Goal: Information Seeking & Learning: Check status

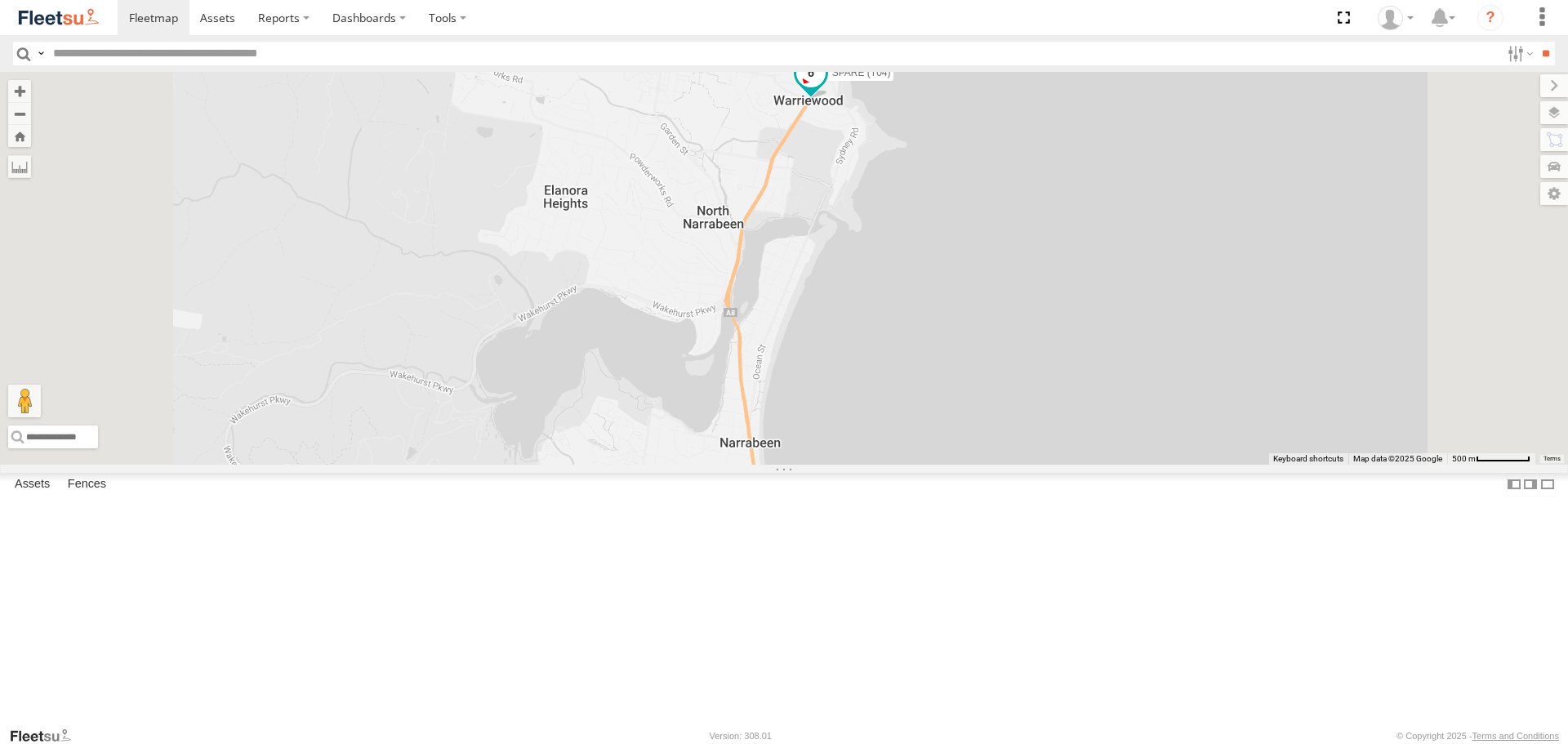
click at [825, 87] on span at bounding box center [811, 73] width 29 height 29
click at [795, 80] on label at bounding box center [779, 75] width 32 height 11
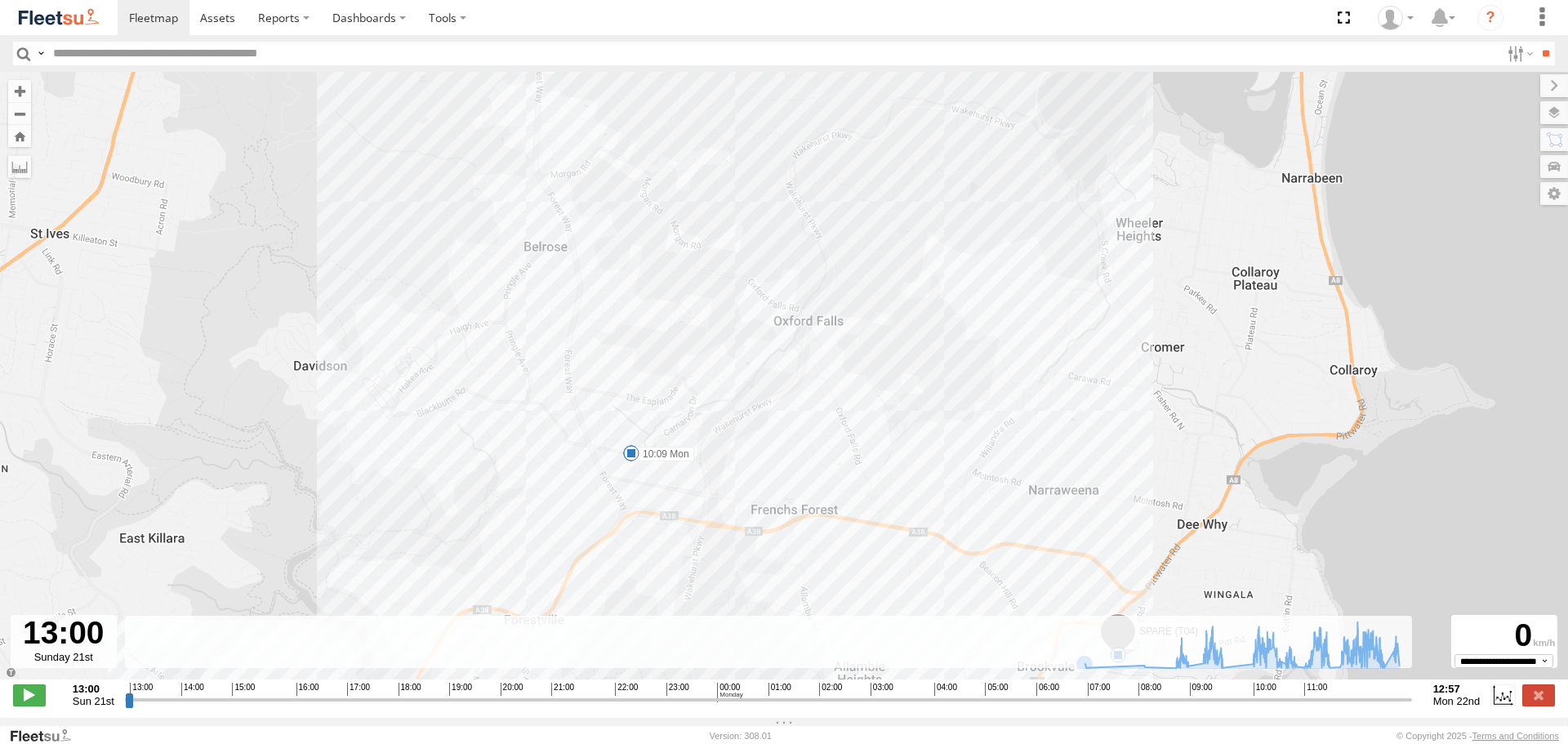
drag, startPoint x: 840, startPoint y: 579, endPoint x: 866, endPoint y: 680, distance: 104.3
click at [866, 680] on div "SPARE (T04) 09:37 Mon 10:03 Mon 10:07 Mon 10:09 Mon 11:00 Mon 11:04 Mon 11:39 M…" at bounding box center [784, 384] width 1568 height 625
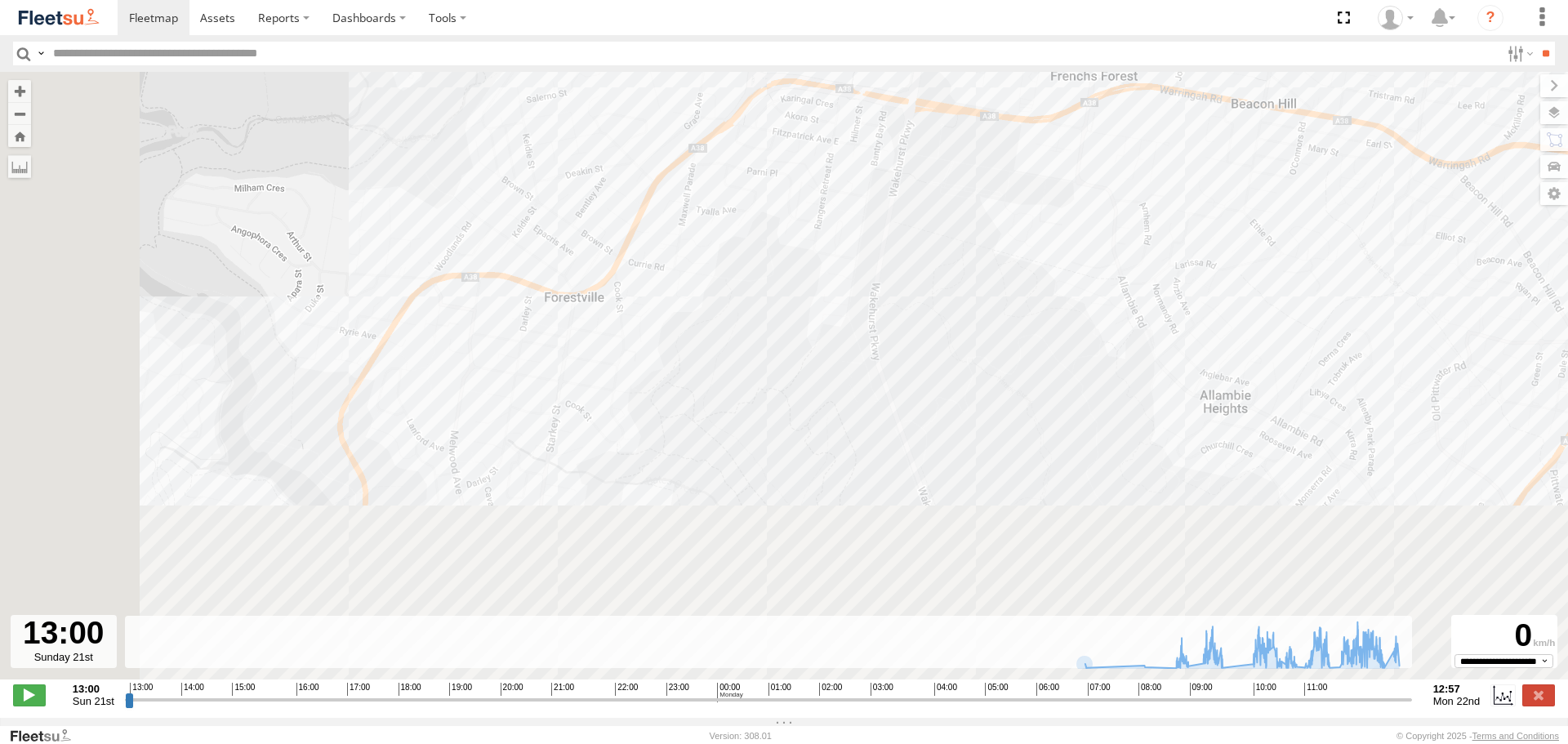
drag, startPoint x: 585, startPoint y: 478, endPoint x: 828, endPoint y: 193, distance: 374.5
click at [828, 193] on div "SPARE (T04) 09:37 Mon 10:03 Mon 10:07 Mon 10:09 Mon 11:00 Mon 11:04 Mon 11:39 M…" at bounding box center [784, 384] width 1568 height 625
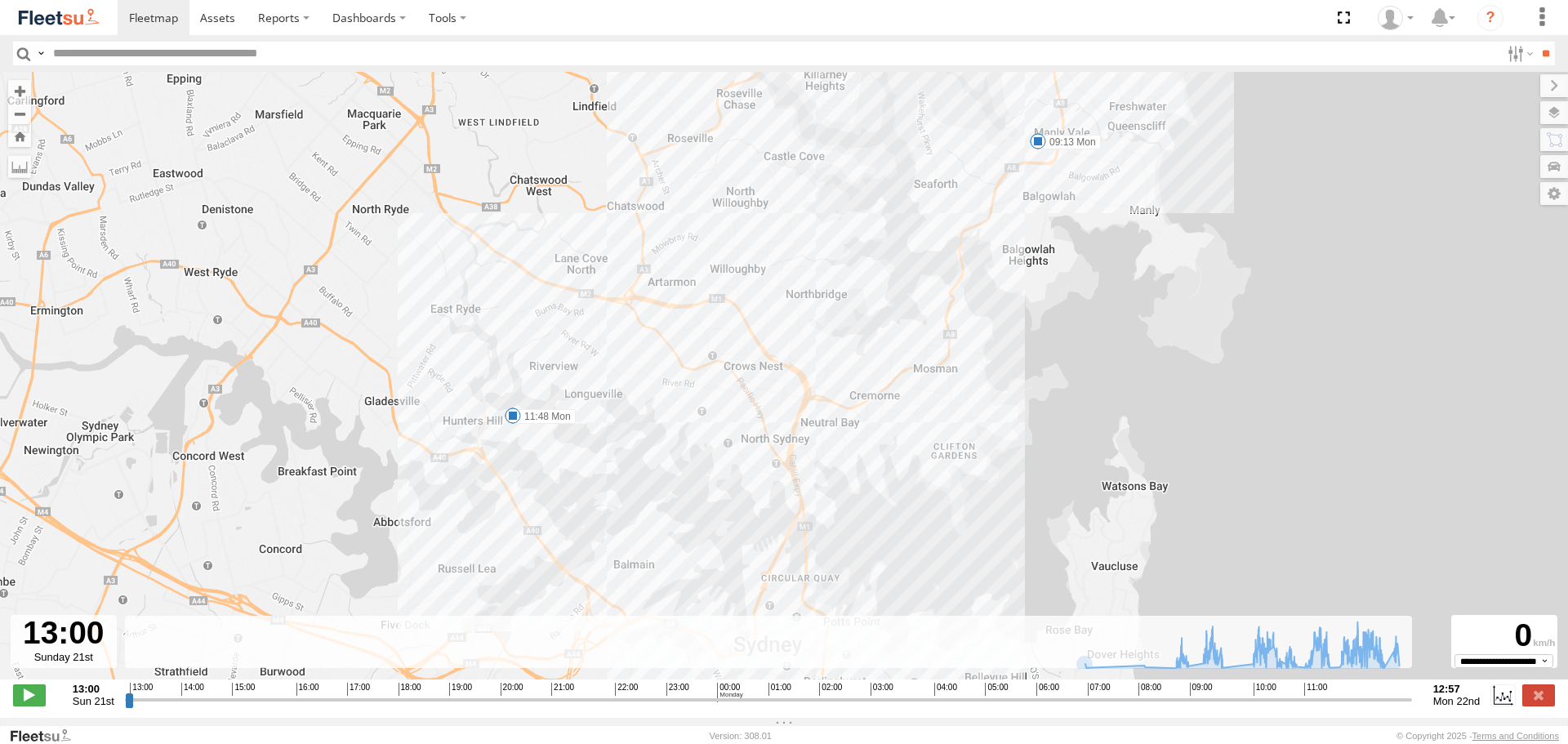
drag, startPoint x: 689, startPoint y: 384, endPoint x: 709, endPoint y: 308, distance: 78.6
click at [709, 308] on div "SPARE (T04) 09:37 Mon 10:03 Mon 10:07 Mon 10:09 Mon 11:00 Mon 11:04 Mon 11:39 M…" at bounding box center [784, 384] width 1568 height 625
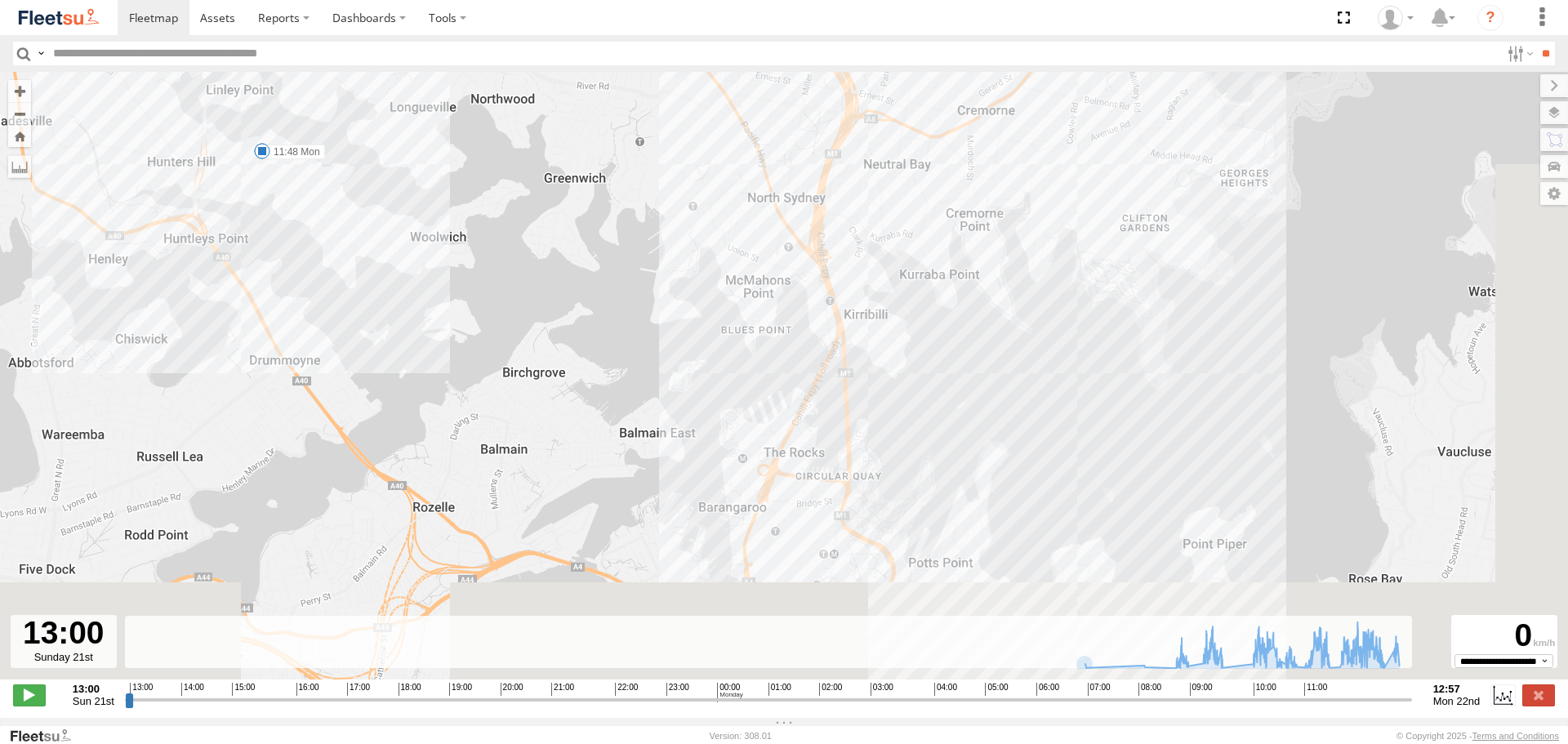
drag, startPoint x: 648, startPoint y: 450, endPoint x: 395, endPoint y: 182, distance: 368.6
click at [395, 182] on div "SPARE (T04) 09:37 Mon 10:03 Mon 10:07 Mon 10:09 Mon 11:00 Mon 11:04 Mon 11:39 M…" at bounding box center [784, 384] width 1568 height 625
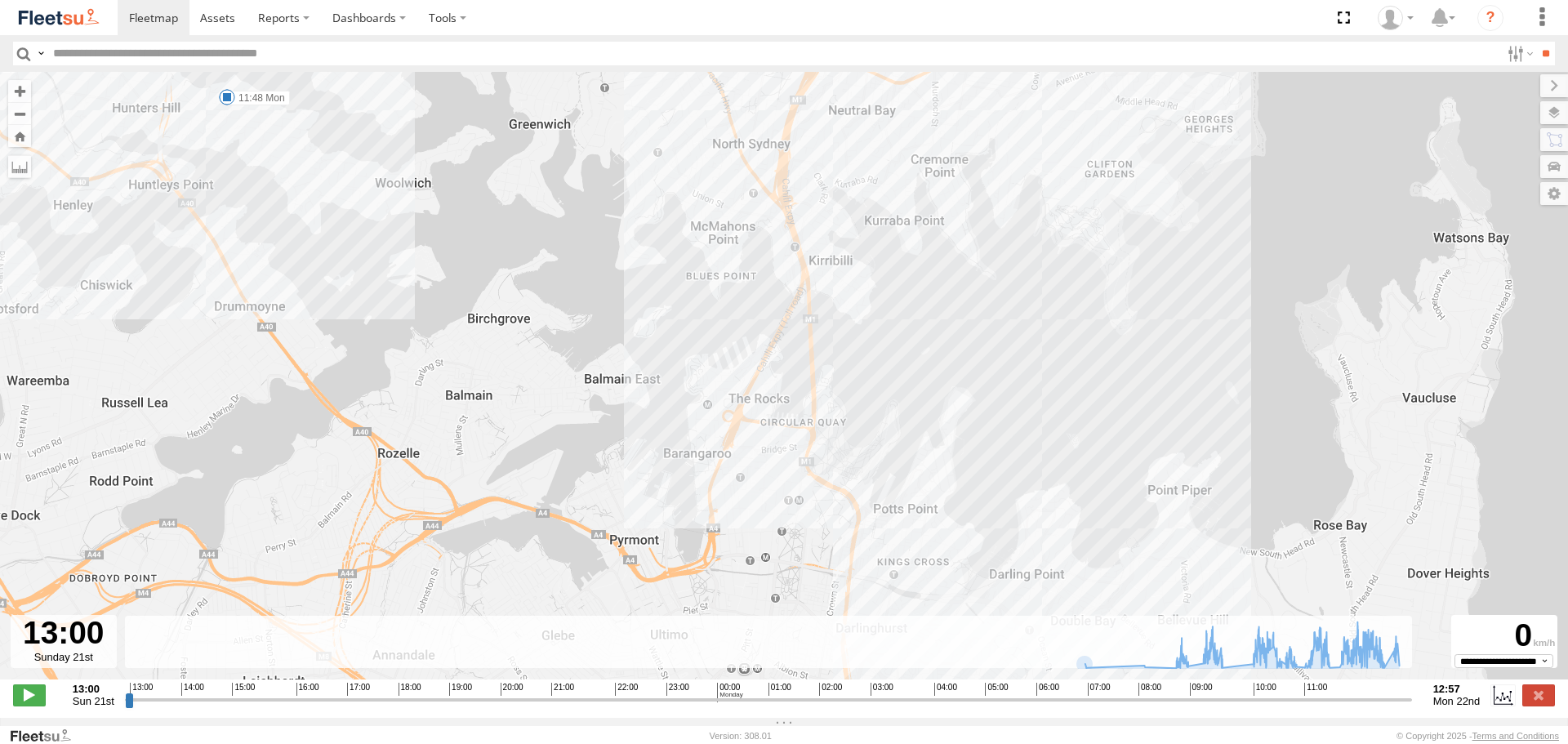
drag, startPoint x: 545, startPoint y: 421, endPoint x: 536, endPoint y: 121, distance: 300.1
click at [534, 127] on div "SPARE (T04) 09:37 Mon 10:03 Mon 10:07 Mon 10:09 Mon 11:00 Mon 11:04 Mon 11:39 M…" at bounding box center [784, 384] width 1568 height 625
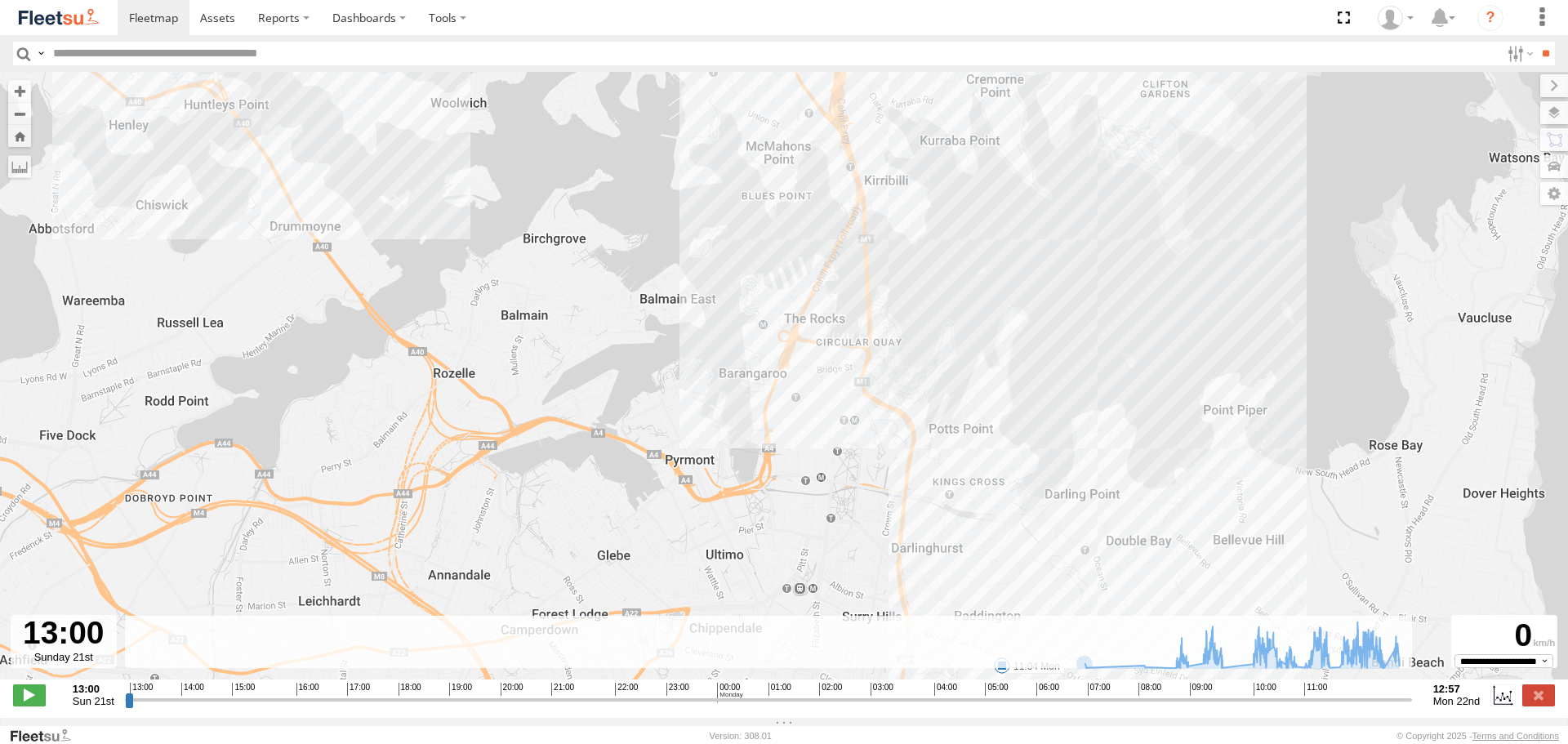
drag, startPoint x: 963, startPoint y: 303, endPoint x: 1012, endPoint y: 678, distance: 378.2
click at [1013, 718] on div "← Move left → Move right ↑ Move up ↓ Move down + Zoom in - Zoom out Home Jump l…" at bounding box center [784, 395] width 1568 height 646
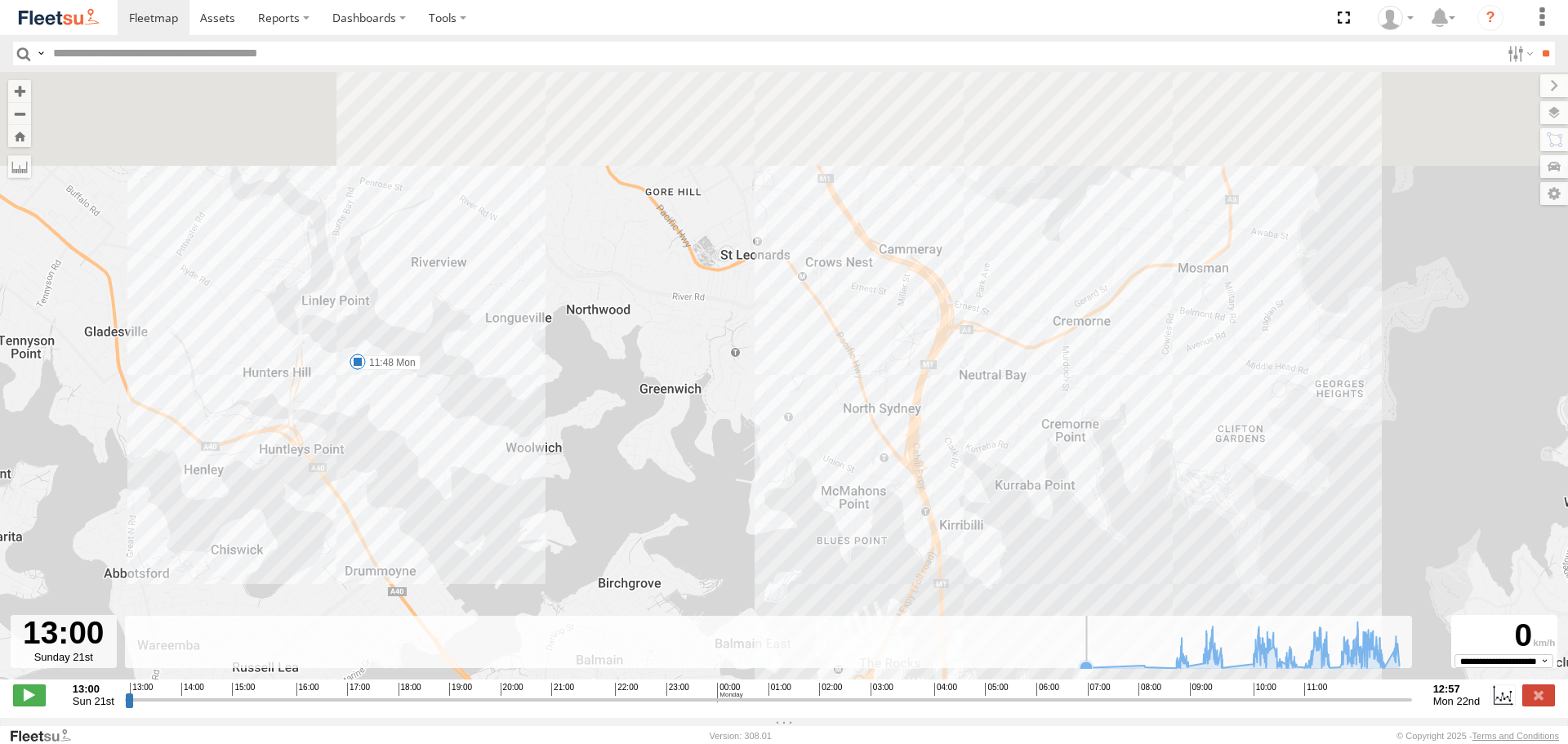
drag, startPoint x: 1100, startPoint y: 608, endPoint x: 1124, endPoint y: 719, distance: 113.6
click at [1124, 718] on div "← Move left → Move right ↑ Move up ↓ Move down + Zoom in - Zoom out Home Jump l…" at bounding box center [784, 395] width 1568 height 646
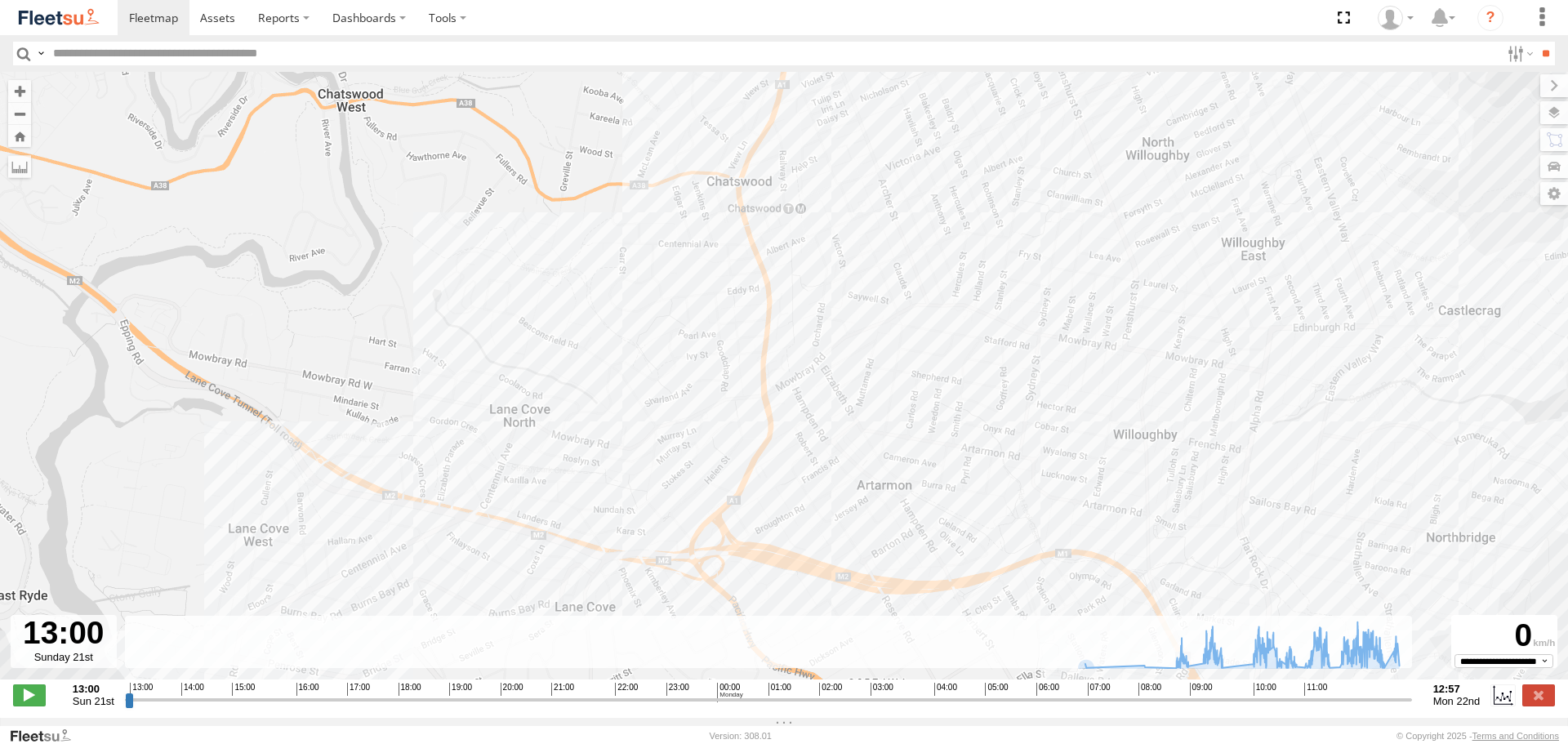
drag, startPoint x: 594, startPoint y: 682, endPoint x: 612, endPoint y: 714, distance: 36.7
click at [612, 714] on div "← Move left → Move right ↑ Move up ↓ Move down + Zoom in - Zoom out Home Jump l…" at bounding box center [784, 395] width 1568 height 646
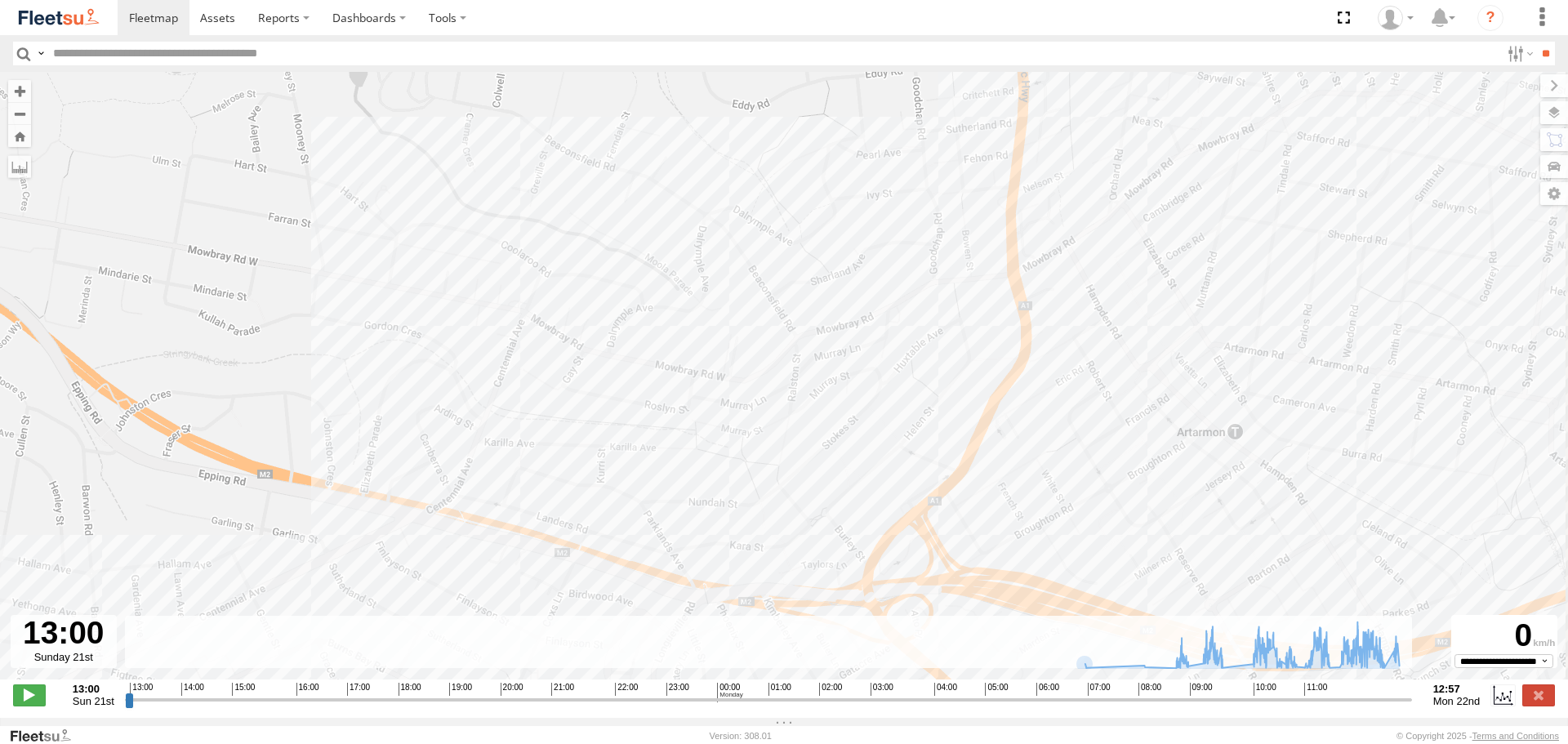
drag, startPoint x: 924, startPoint y: 396, endPoint x: 817, endPoint y: 469, distance: 129.5
click at [817, 469] on div "SPARE (T04) 09:37 Mon 10:03 Mon 10:07 Mon 10:09 Mon 11:00 Mon 11:04 Mon 11:39 M…" at bounding box center [784, 384] width 1568 height 625
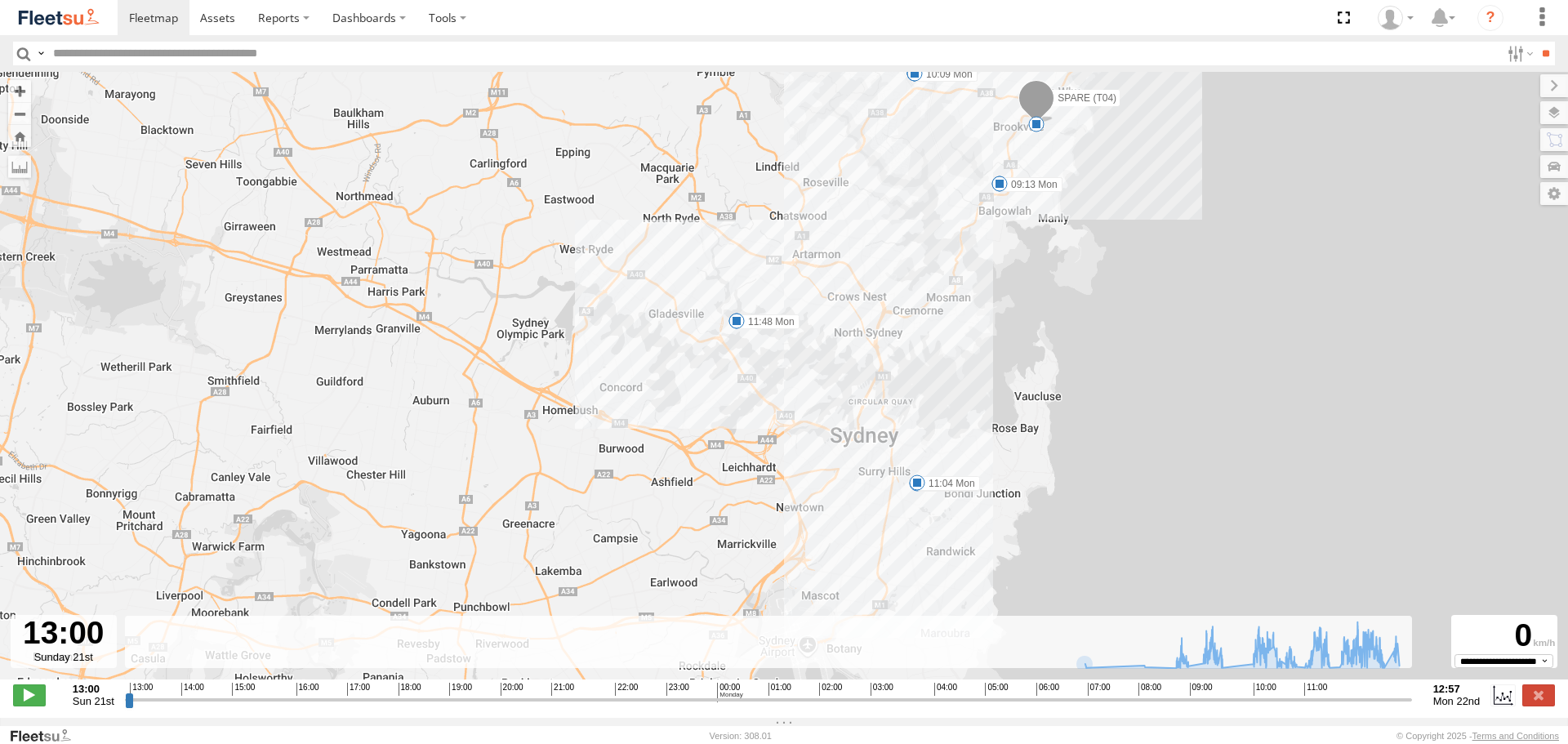
drag, startPoint x: 932, startPoint y: 530, endPoint x: 881, endPoint y: 369, distance: 168.9
click at [881, 369] on div "SPARE (T04) 09:37 Mon 10:03 Mon 10:07 Mon 10:09 Mon 11:00 Mon 11:04 Mon 11:39 M…" at bounding box center [784, 384] width 1568 height 625
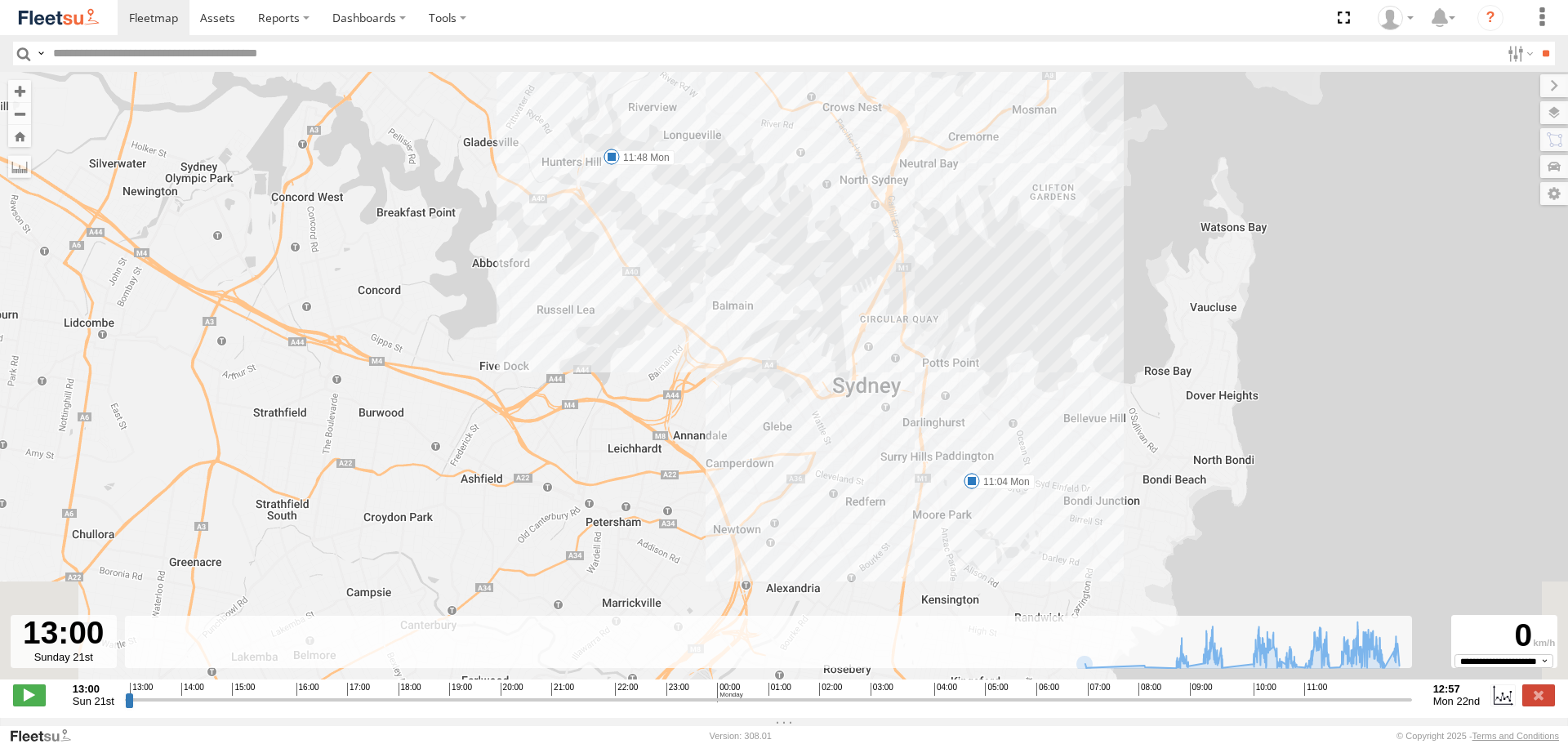
click at [934, 164] on div "SPARE (T04) 09:37 Mon 10:03 Mon 10:07 Mon 10:09 Mon 11:00 Mon 11:04 Mon 11:39 M…" at bounding box center [784, 384] width 1568 height 625
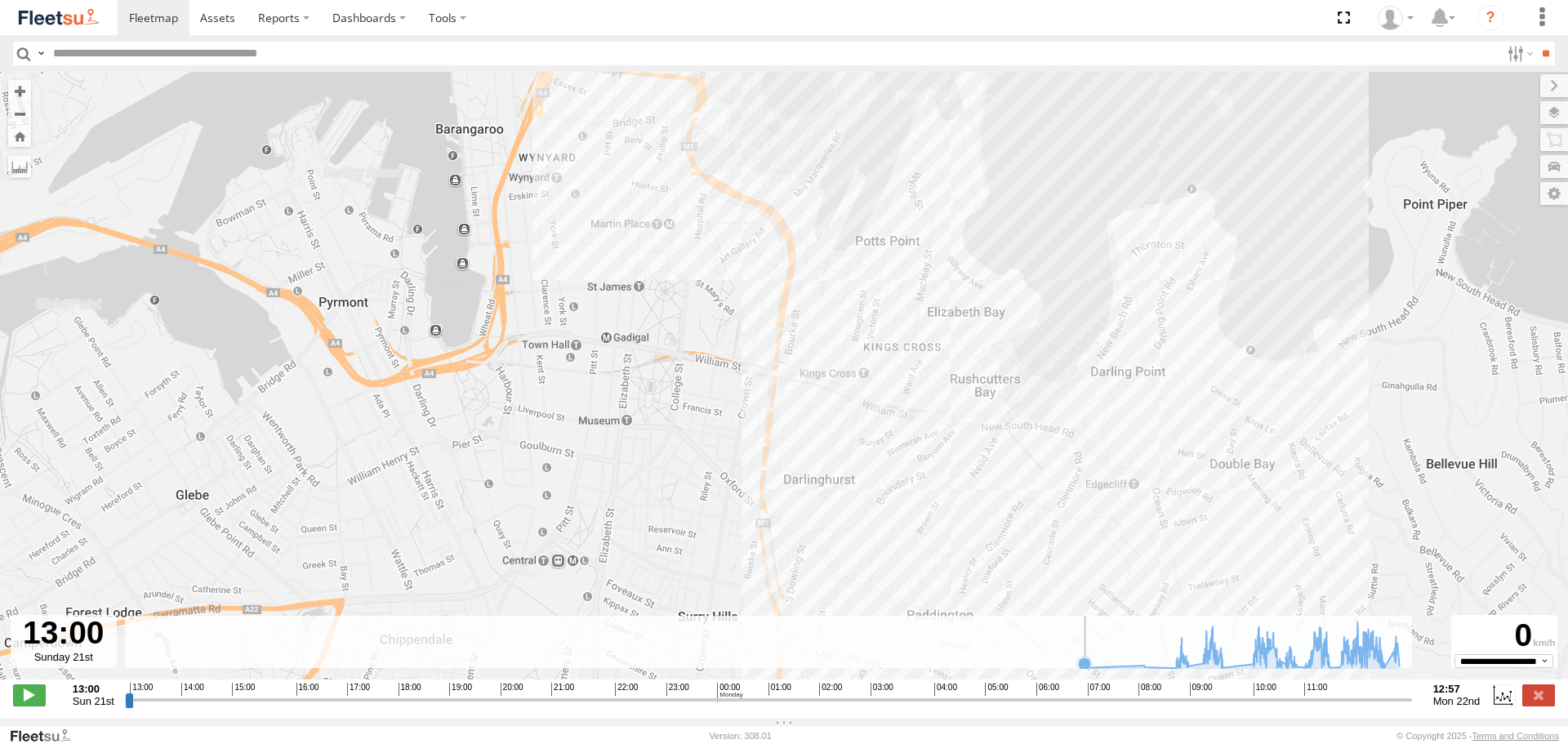
drag, startPoint x: 901, startPoint y: 344, endPoint x: 906, endPoint y: 649, distance: 305.0
click at [906, 649] on div "← Move left → Move right ↑ Move up ↓ Move down + Zoom in - Zoom out Home Jump l…" at bounding box center [784, 395] width 1568 height 646
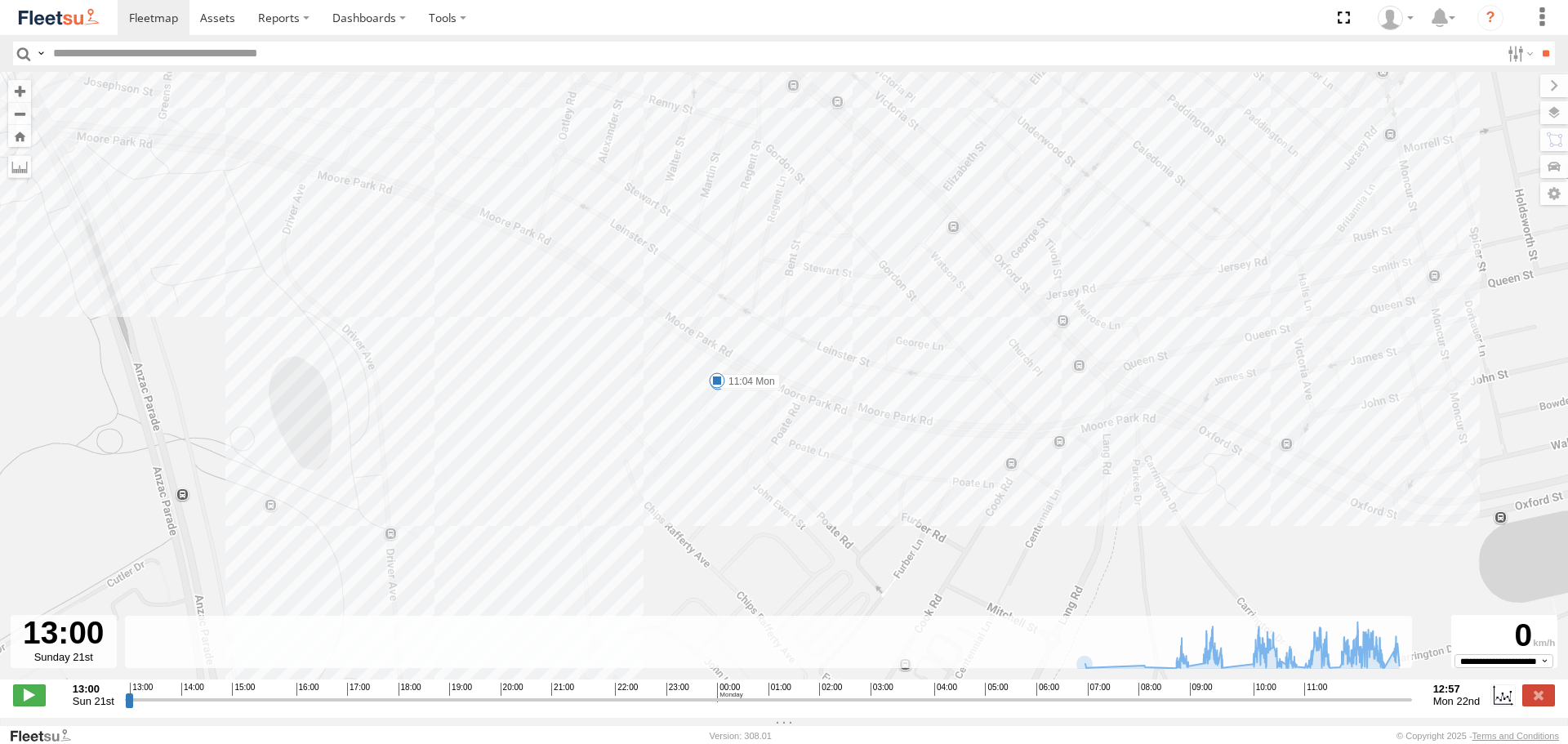
drag, startPoint x: 898, startPoint y: 494, endPoint x: 782, endPoint y: 174, distance: 340.4
click at [782, 174] on div "SPARE (T04) 09:37 Mon 10:03 Mon 10:07 Mon 10:09 Mon 11:00 Mon 11:04 Mon 11:39 M…" at bounding box center [784, 384] width 1568 height 625
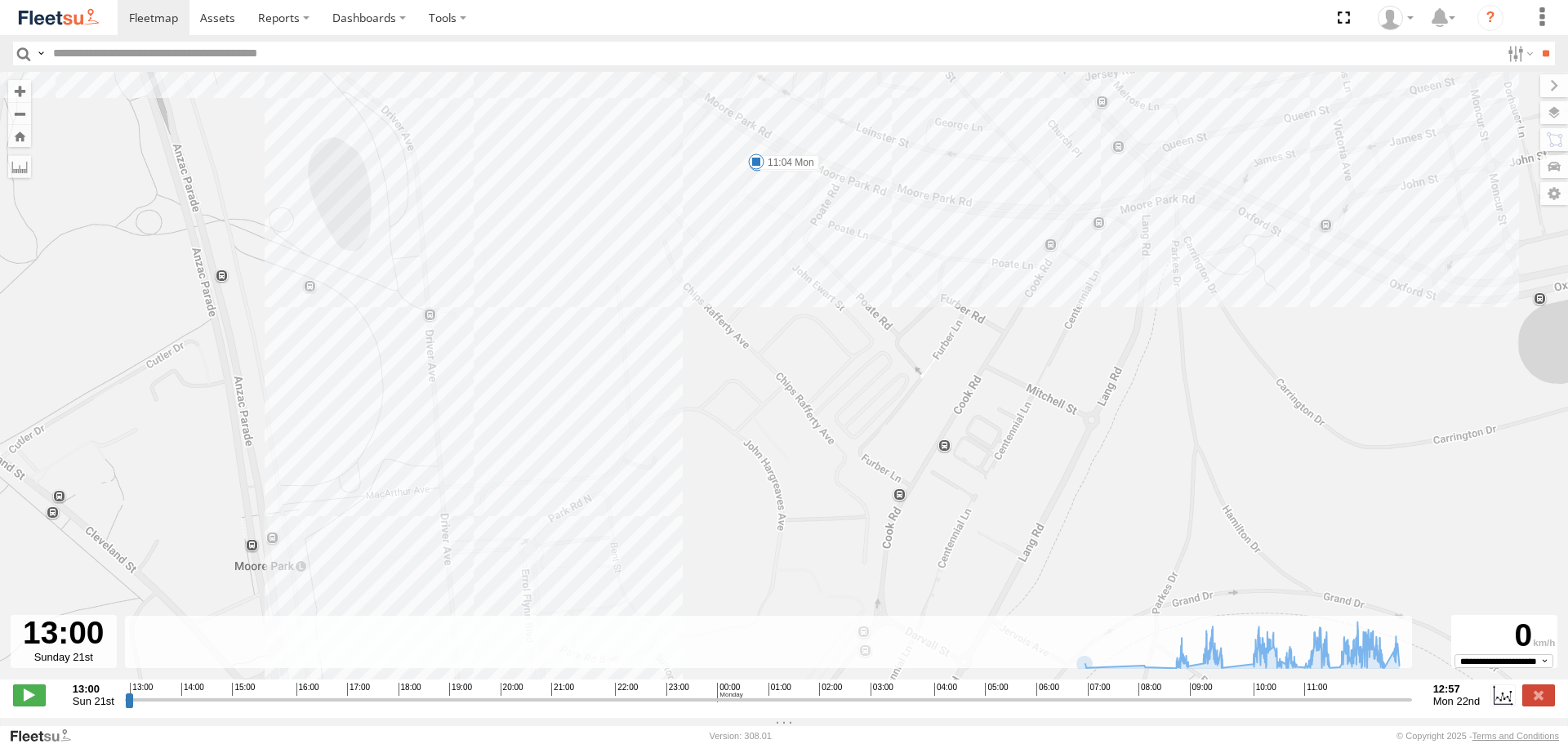
drag, startPoint x: 750, startPoint y: 470, endPoint x: 790, endPoint y: 232, distance: 241.3
click at [790, 232] on div "SPARE (T04) 09:37 Mon 10:03 Mon 10:07 Mon 10:09 Mon 11:00 Mon 11:04 Mon 11:39 M…" at bounding box center [784, 384] width 1568 height 625
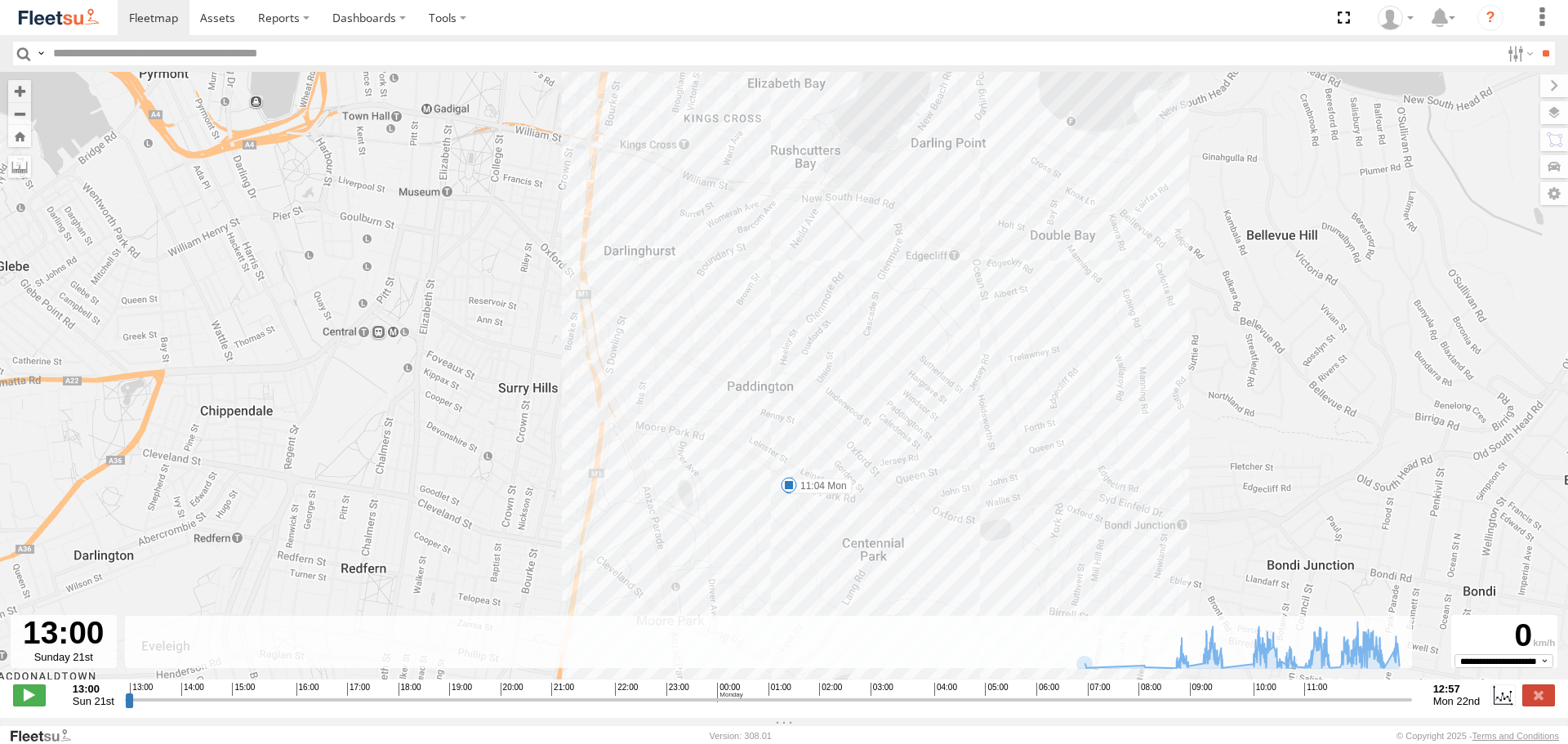
drag, startPoint x: 790, startPoint y: 232, endPoint x: 798, endPoint y: 508, distance: 276.1
click at [798, 508] on div "SPARE (T04) 09:37 Mon 10:03 Mon 10:07 Mon 10:09 Mon 11:00 Mon 11:04 Mon 11:39 M…" at bounding box center [784, 384] width 1568 height 625
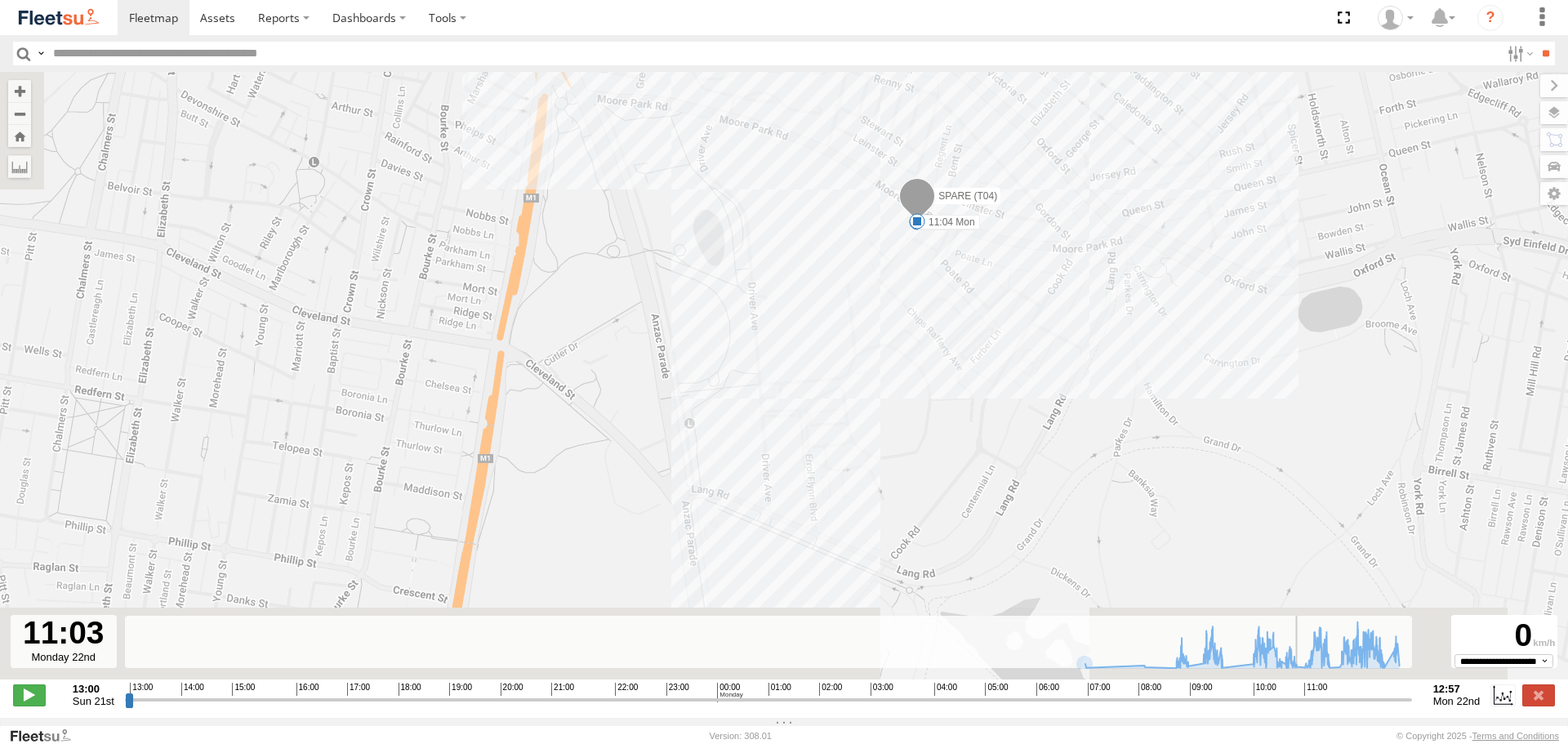
drag, startPoint x: 148, startPoint y: 711, endPoint x: 1305, endPoint y: 744, distance: 1157.5
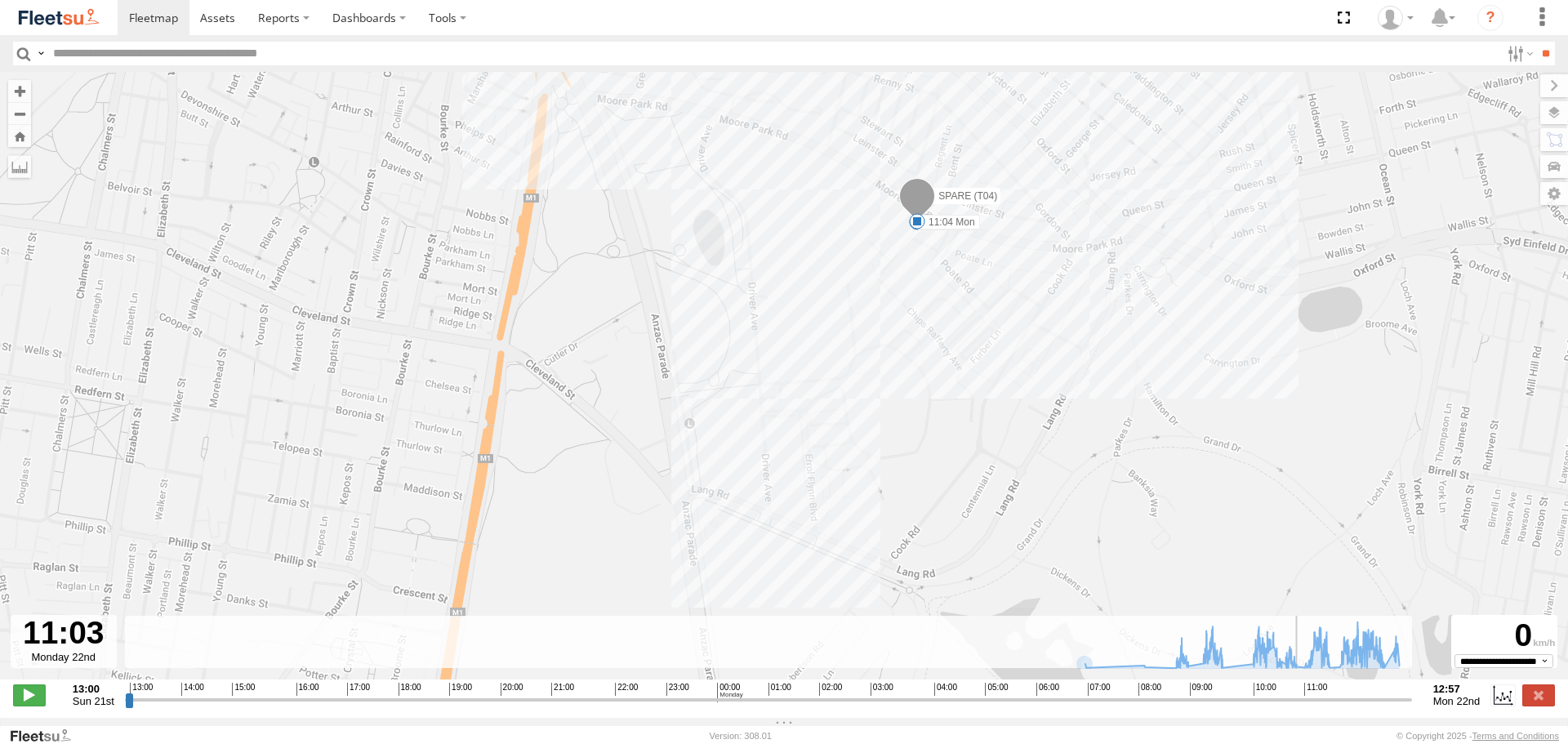
click at [1305, 707] on input "range" at bounding box center [768, 700] width 1286 height 16
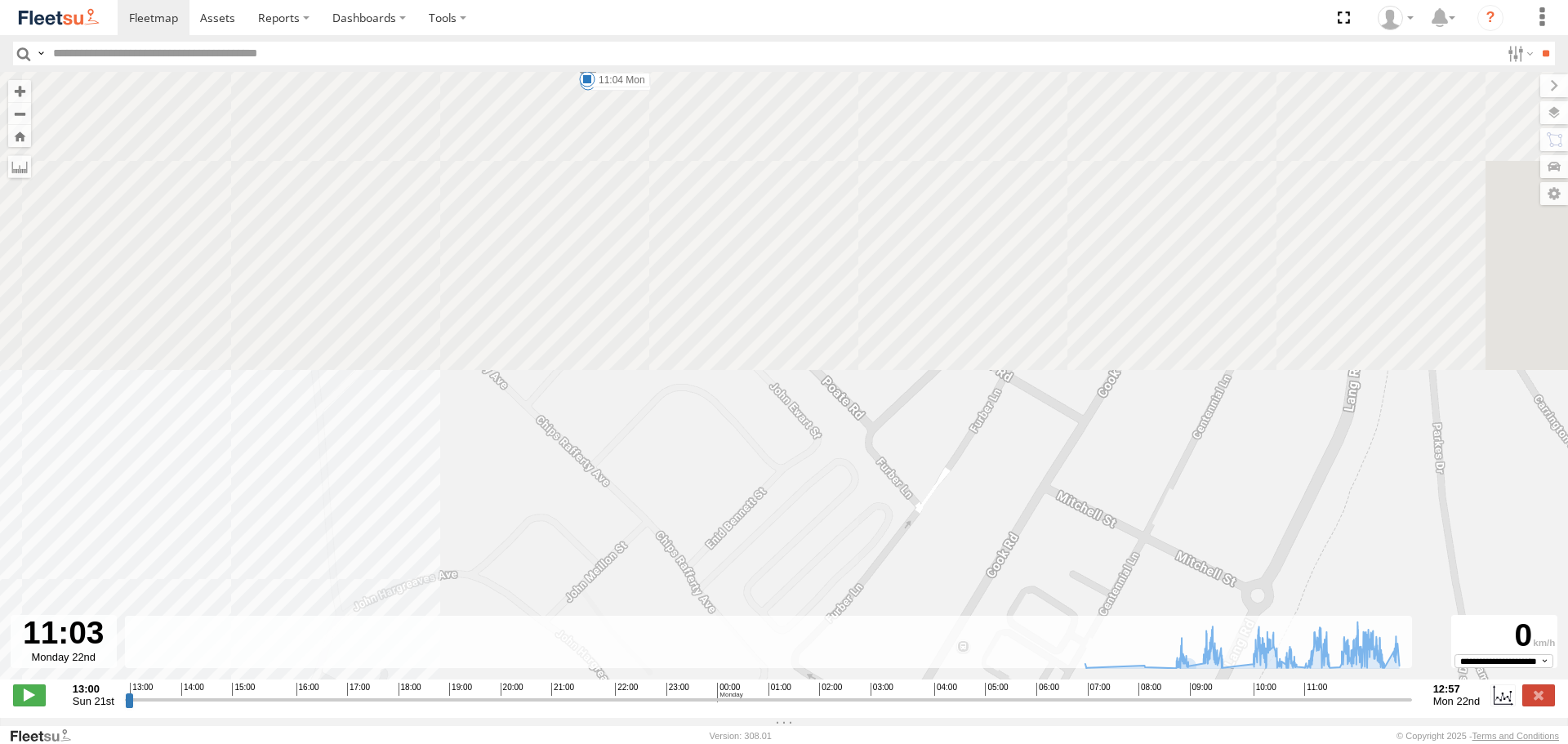
drag, startPoint x: 773, startPoint y: 218, endPoint x: 802, endPoint y: 745, distance: 527.8
click at [802, 743] on html at bounding box center [784, 372] width 1568 height 744
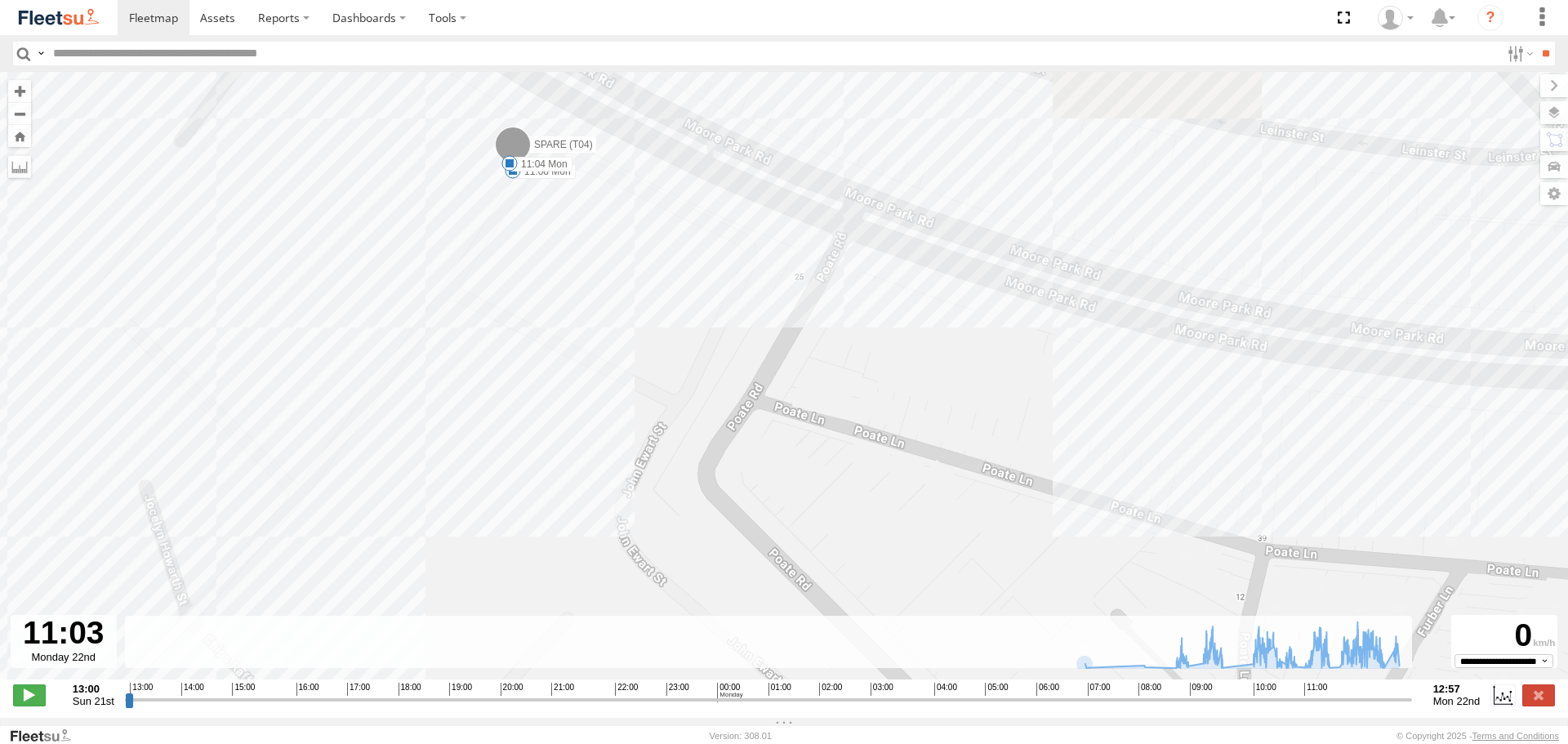
drag, startPoint x: 627, startPoint y: 273, endPoint x: 625, endPoint y: 350, distance: 77.0
click at [625, 350] on div "SPARE (T04) 09:37 Mon 10:03 Mon 10:07 Mon 10:09 Mon 11:00 Mon 11:04 Mon 11:39 M…" at bounding box center [784, 384] width 1568 height 625
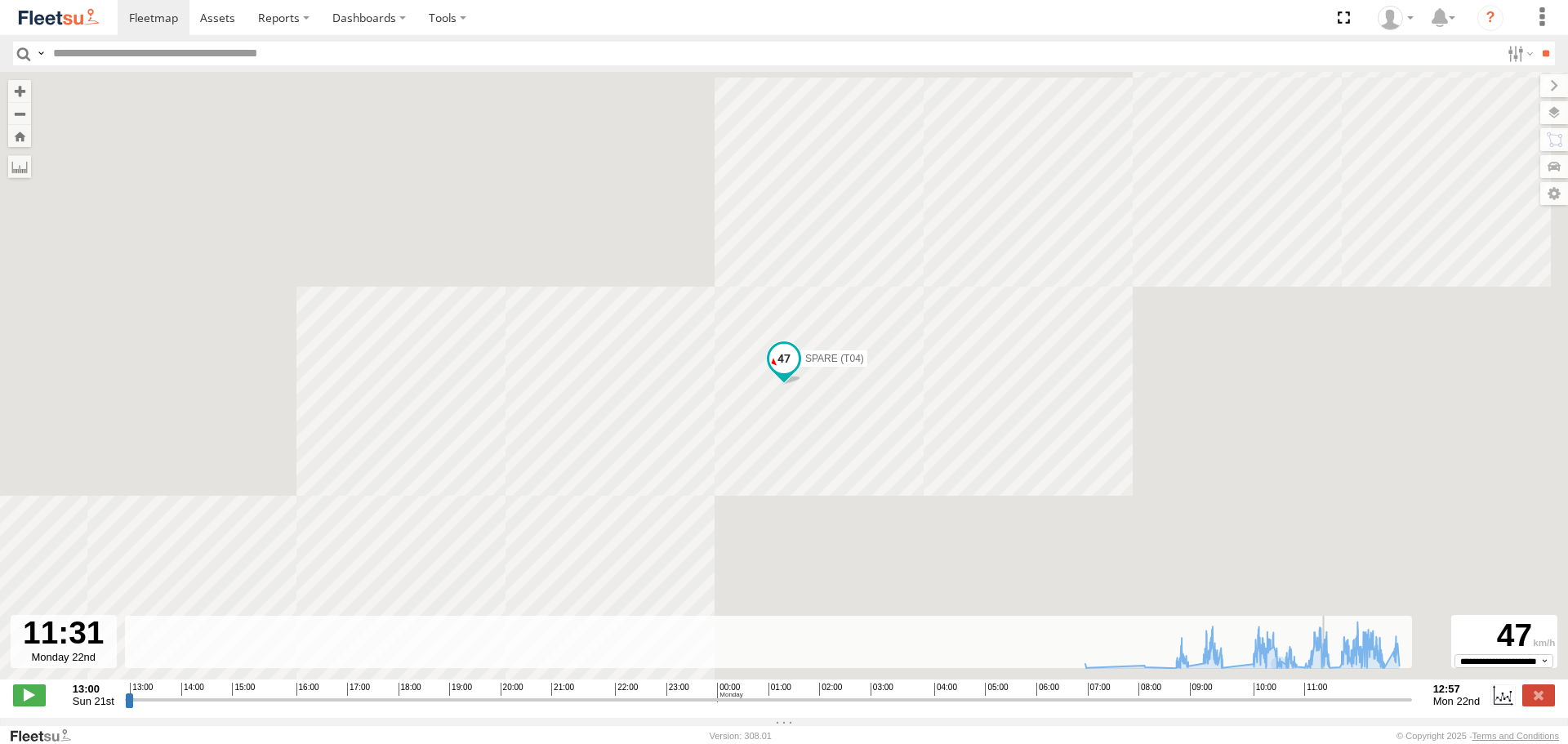
drag, startPoint x: 1308, startPoint y: 710, endPoint x: 1329, endPoint y: 706, distance: 21.4
click at [1329, 706] on input "range" at bounding box center [768, 700] width 1286 height 16
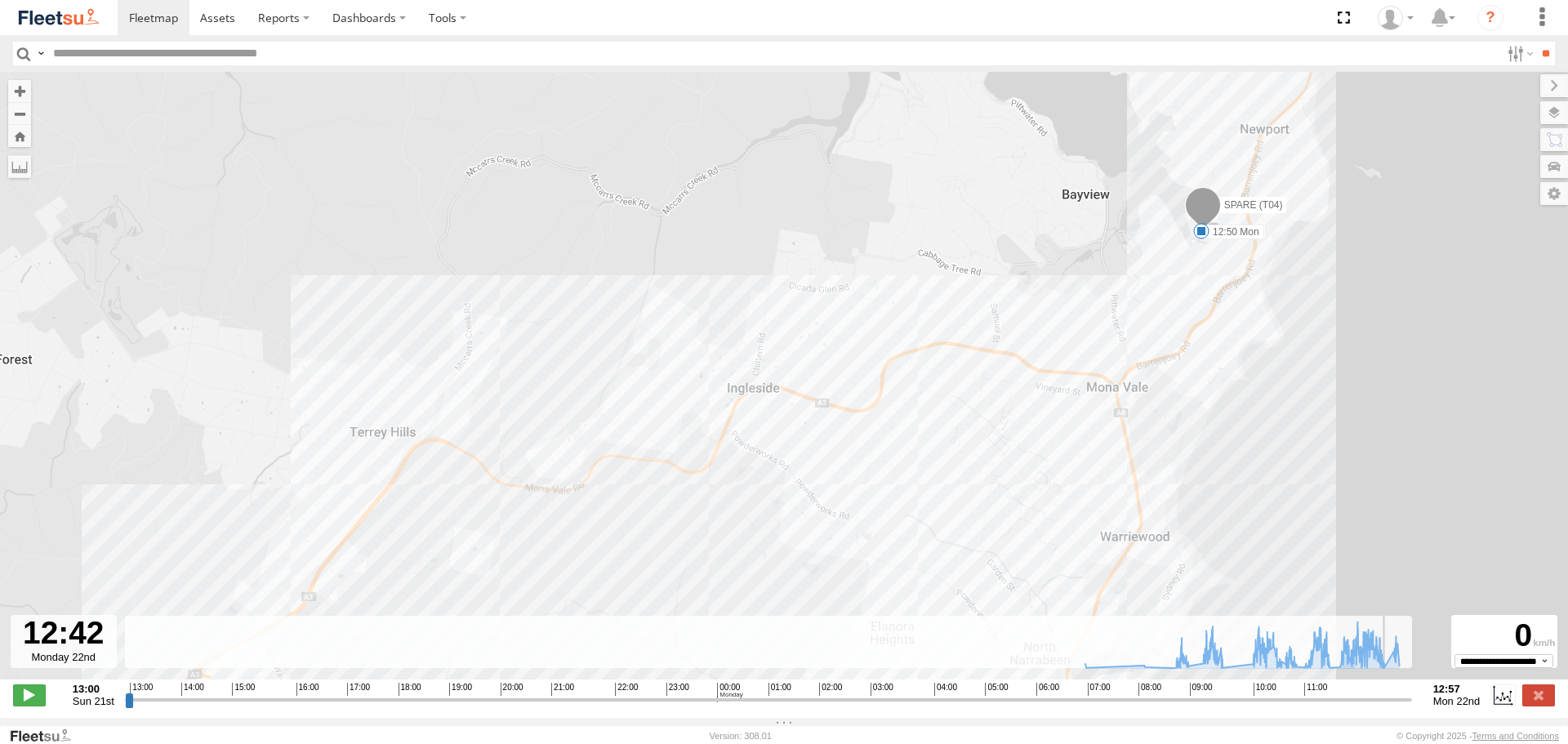
drag, startPoint x: 1332, startPoint y: 708, endPoint x: 1393, endPoint y: 717, distance: 61.7
type input "**********"
click at [1393, 707] on input "range" at bounding box center [768, 700] width 1286 height 16
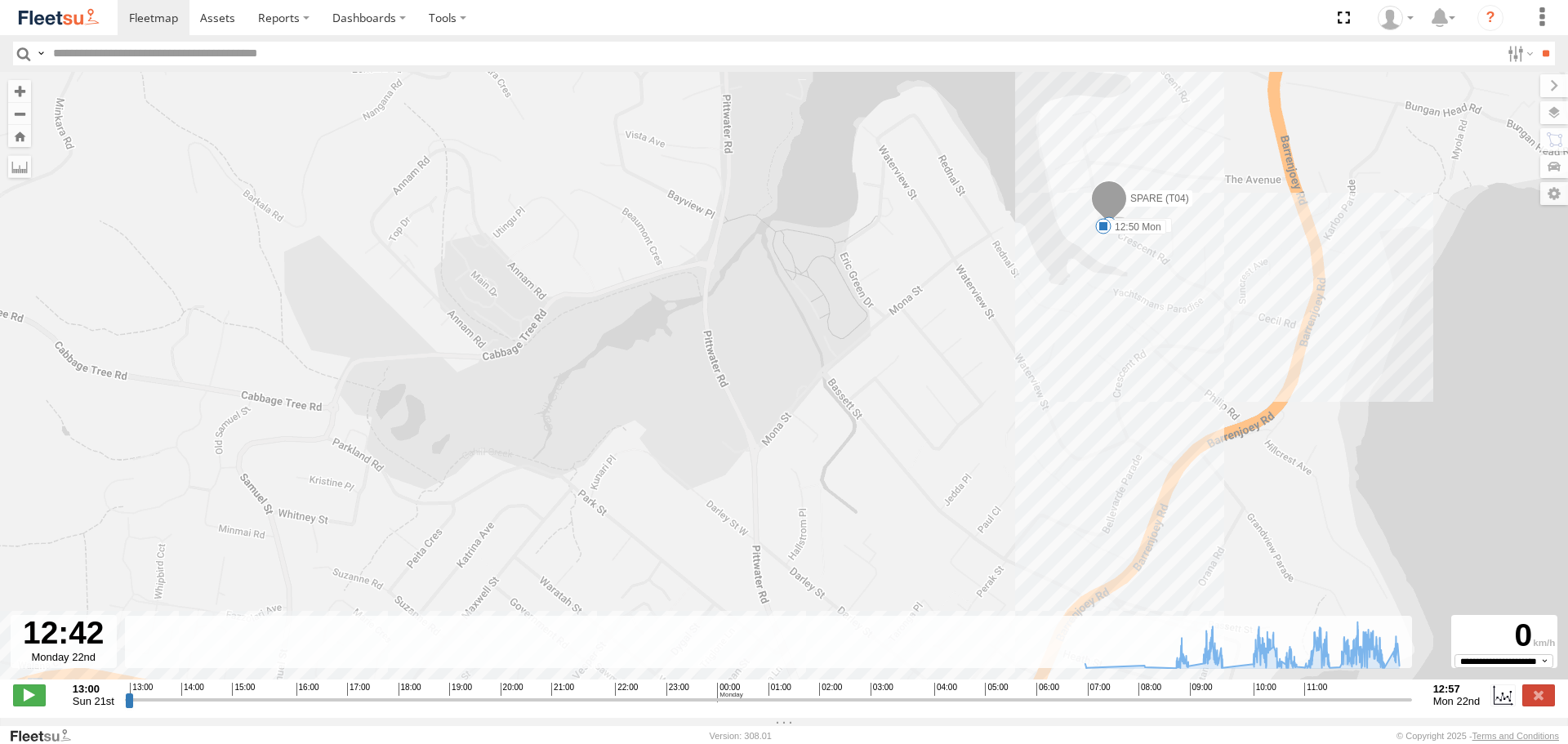
drag, startPoint x: 1055, startPoint y: 346, endPoint x: 1028, endPoint y: 348, distance: 27.1
click at [1035, 360] on div "SPARE (T04) 09:37 Mon 10:03 Mon 10:07 Mon 10:09 Mon 11:00 Mon 11:04 Mon 11:39 M…" at bounding box center [784, 384] width 1568 height 625
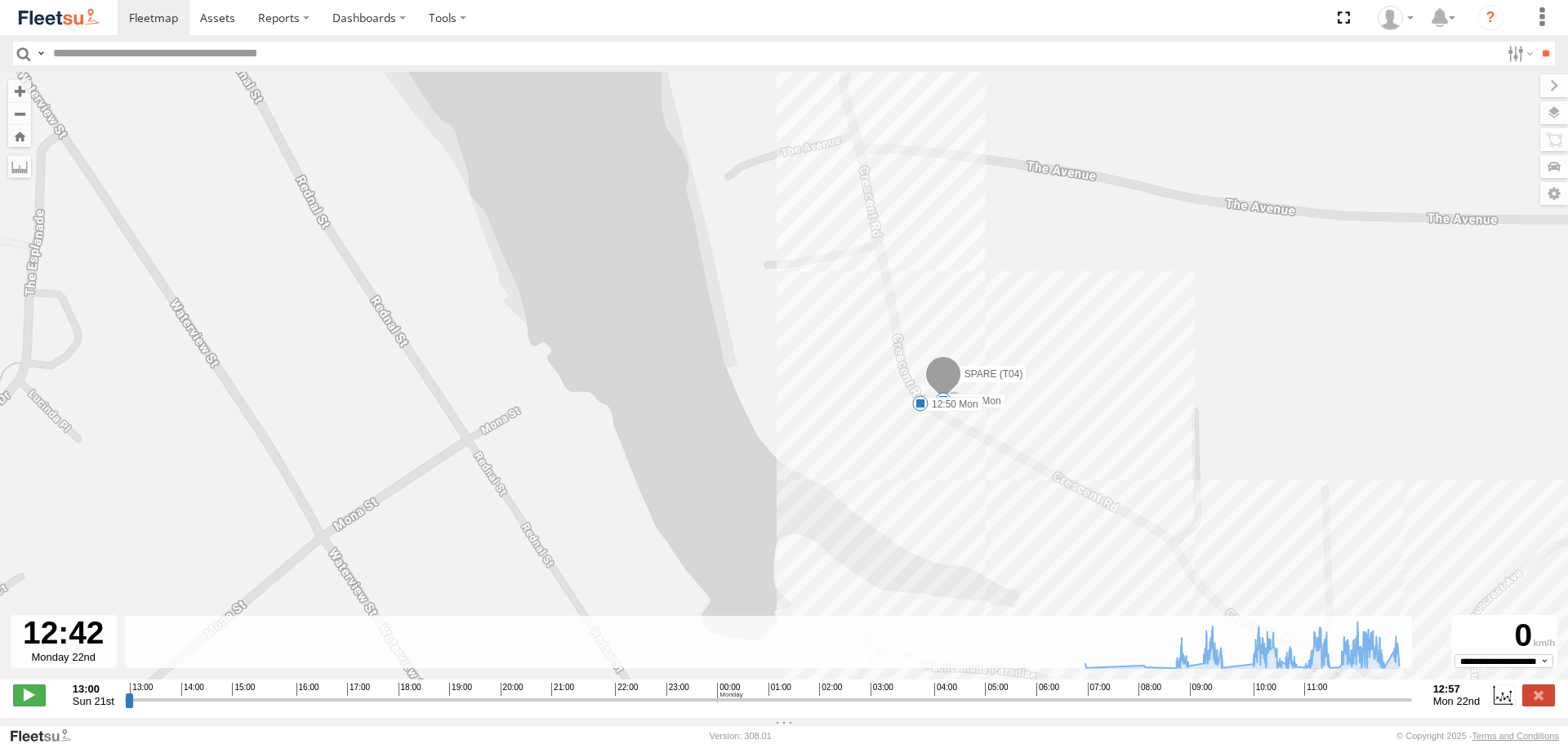
drag, startPoint x: 1118, startPoint y: 367, endPoint x: 1113, endPoint y: 432, distance: 65.2
click at [1113, 432] on div "SPARE (T04) 09:37 Mon 10:03 Mon 10:07 Mon 10:09 Mon 11:00 Mon 11:04 Mon 11:39 M…" at bounding box center [784, 384] width 1568 height 625
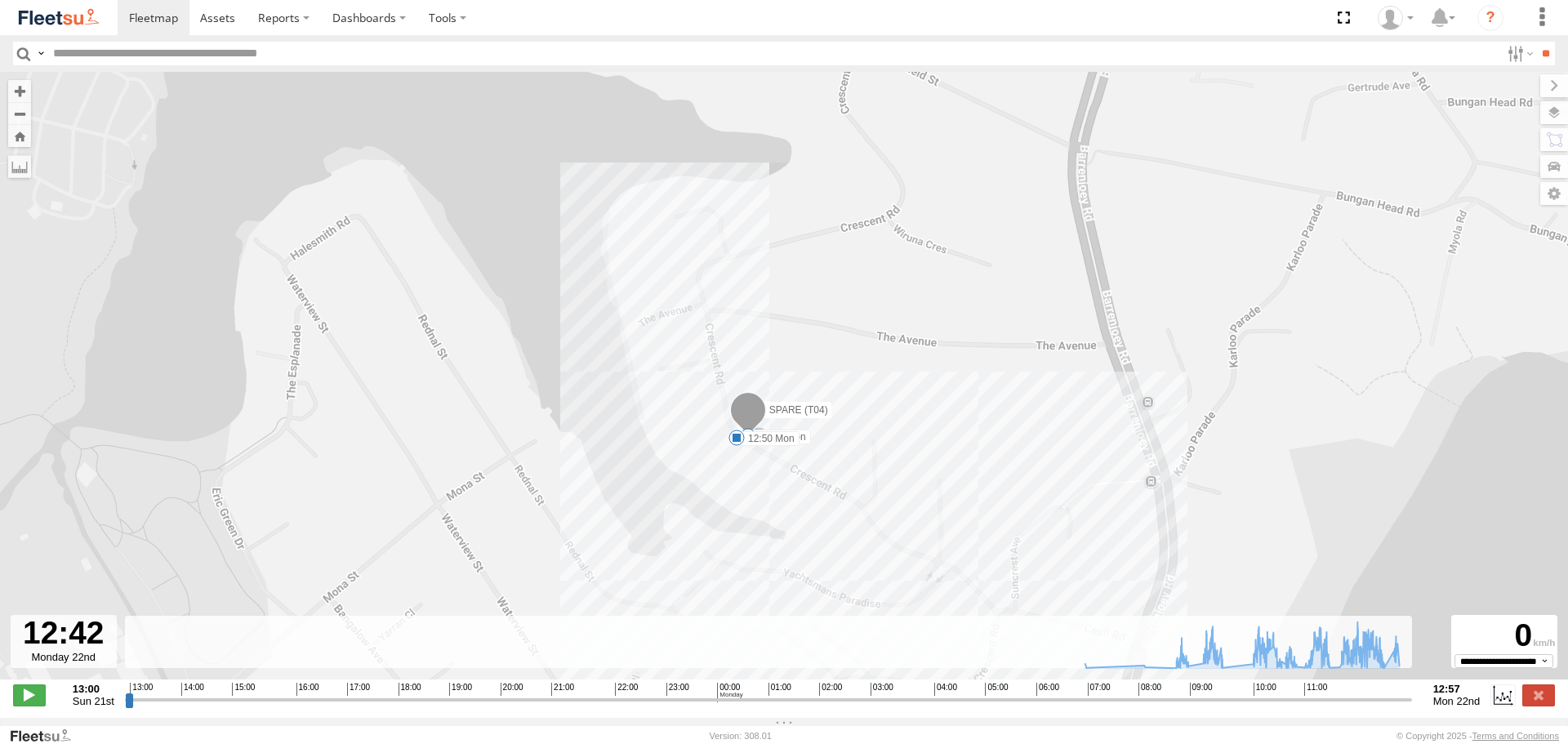
click at [652, 430] on div "SPARE (T04) 09:37 Mon 10:03 Mon 10:07 Mon 10:09 Mon 11:00 Mon 11:04 Mon 11:39 M…" at bounding box center [784, 384] width 1568 height 625
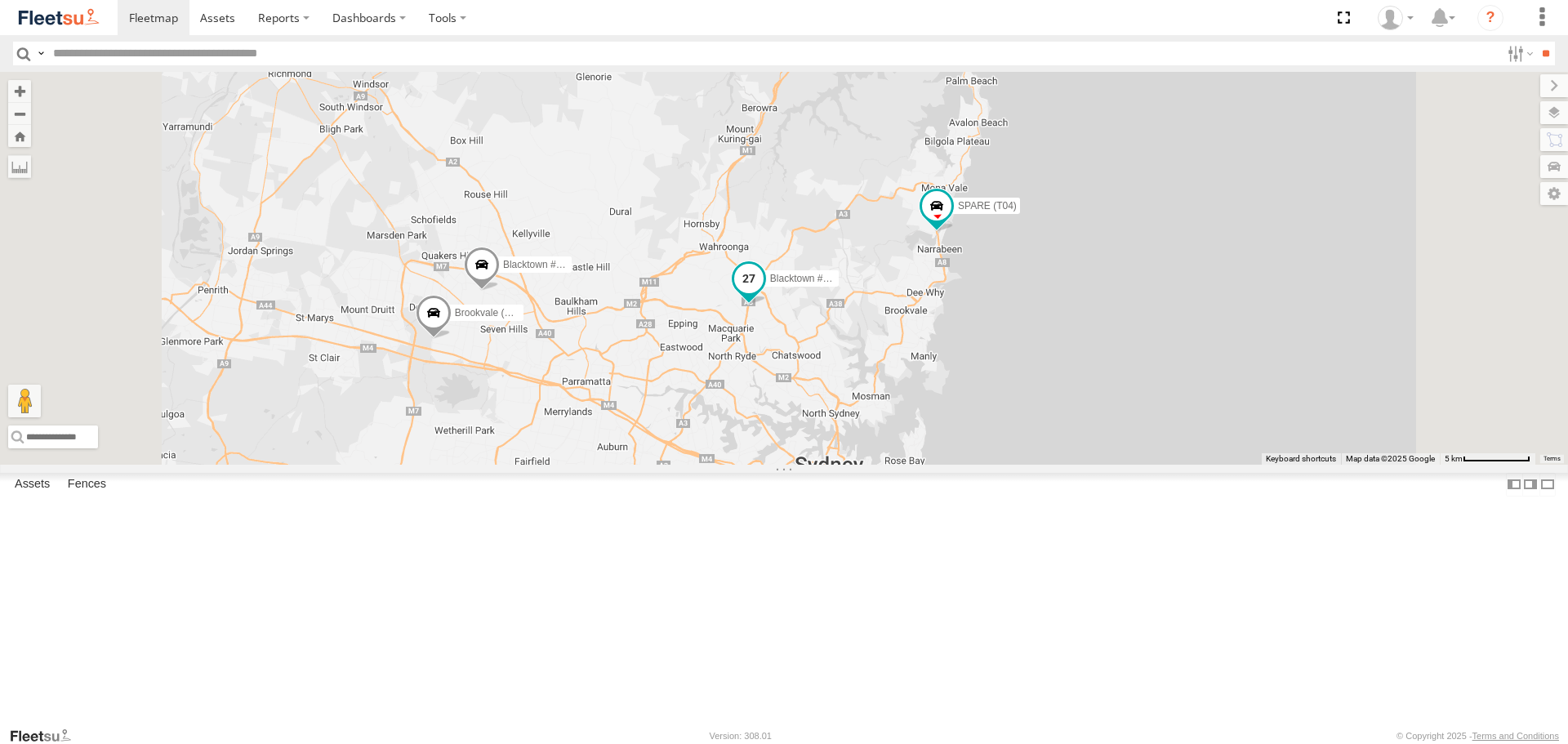
click at [767, 306] on span at bounding box center [748, 284] width 36 height 44
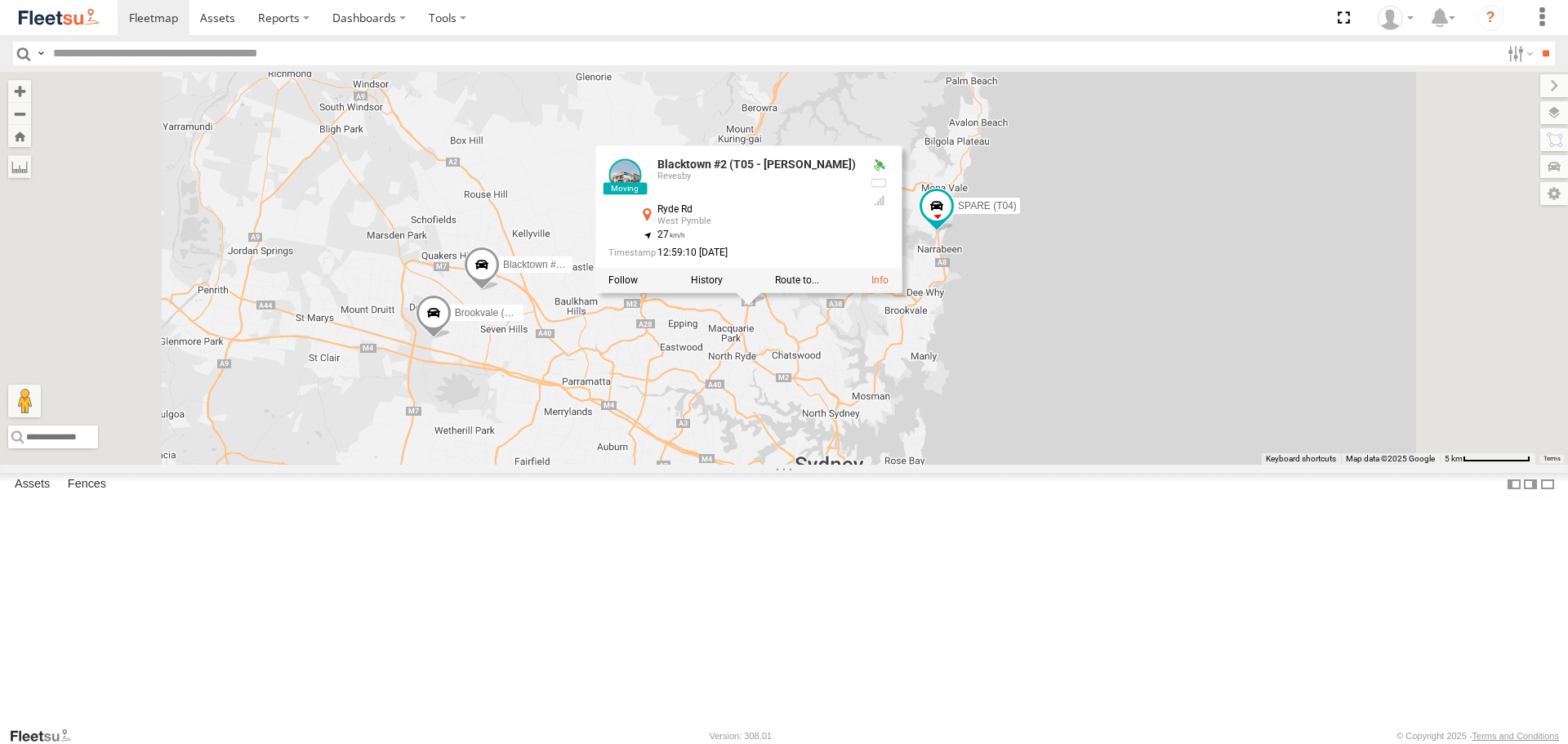
click at [722, 286] on label at bounding box center [707, 281] width 32 height 11
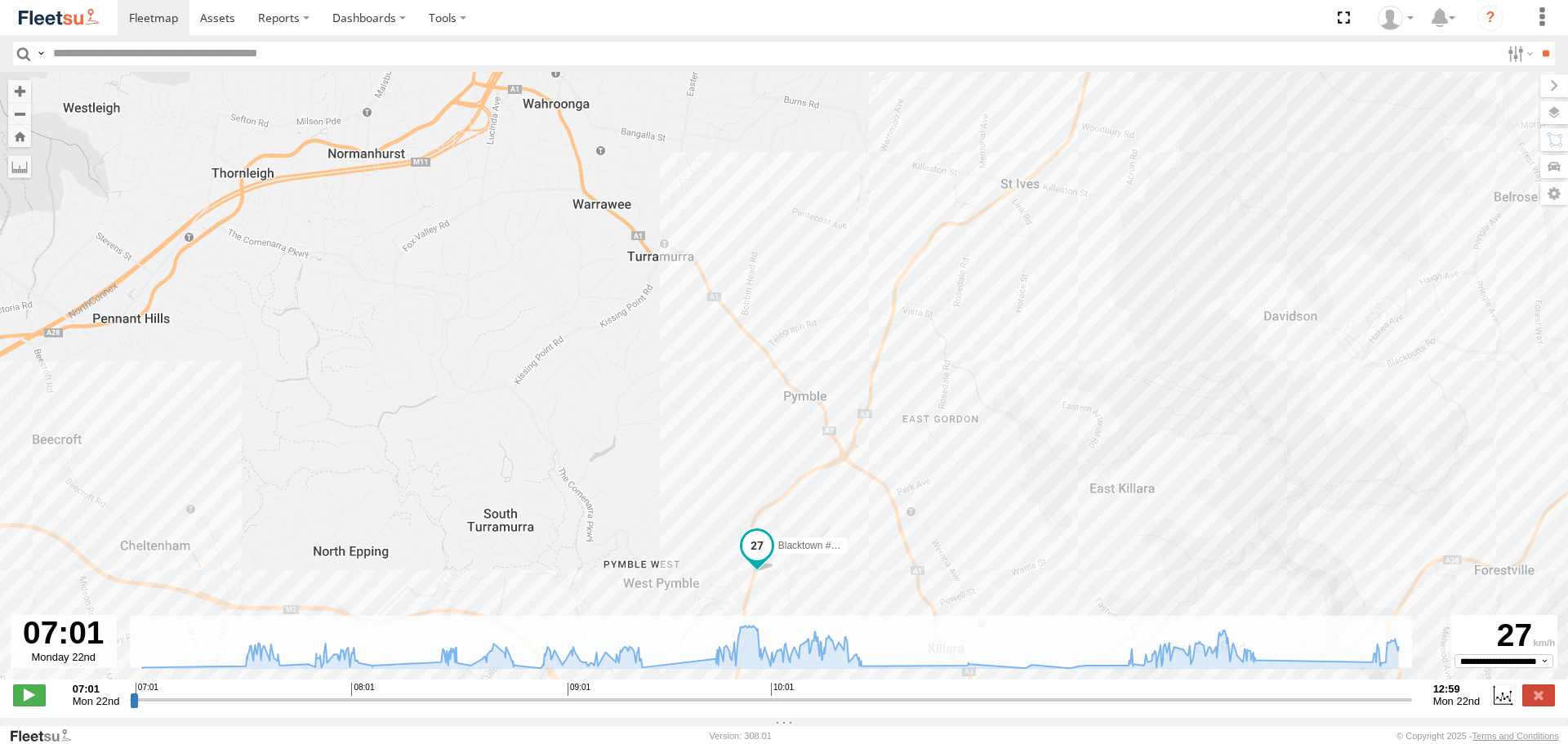
drag, startPoint x: 880, startPoint y: 401, endPoint x: 868, endPoint y: 431, distance: 32.3
click at [868, 431] on div "Blacktown #2 (T05 - [PERSON_NAME])" at bounding box center [784, 384] width 1568 height 625
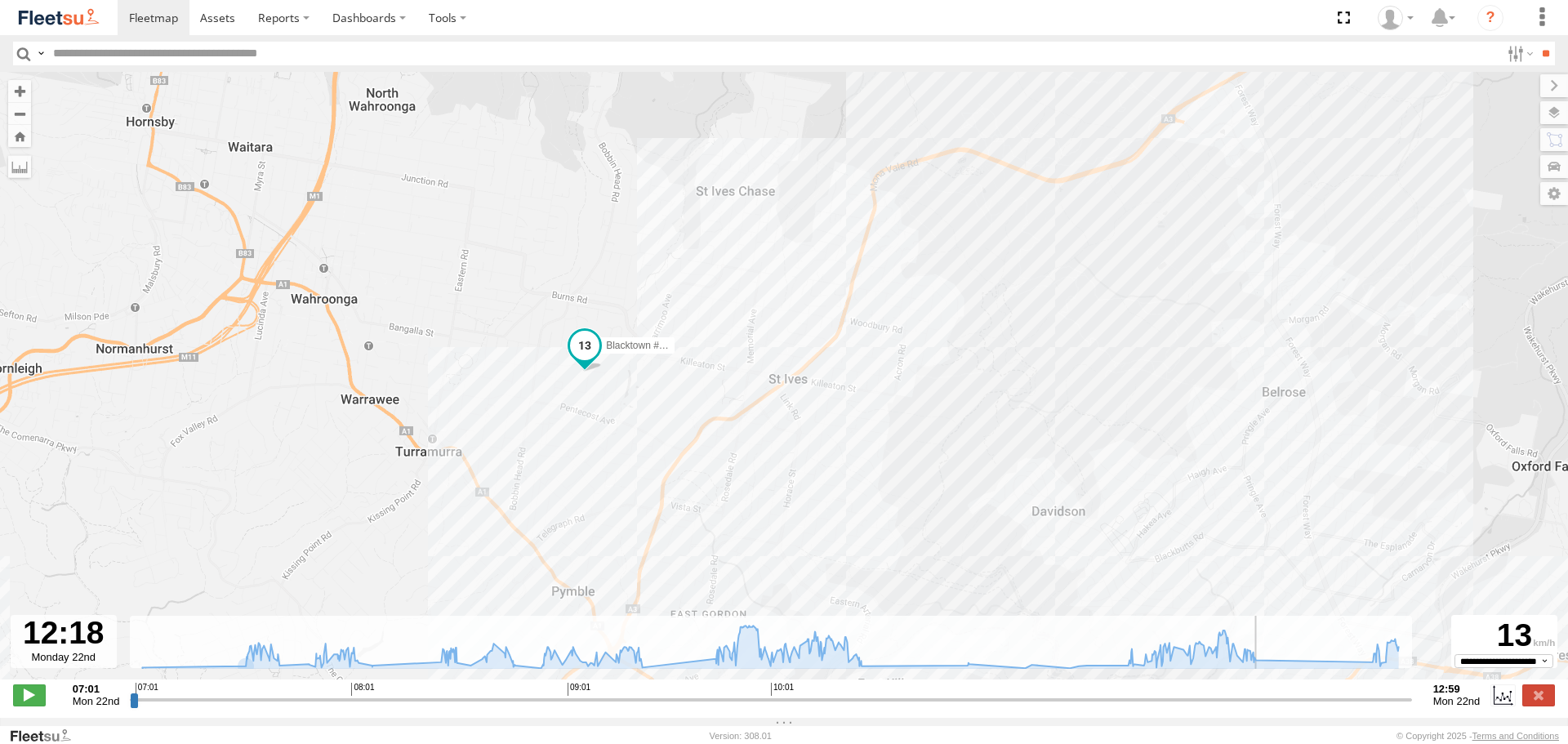
drag, startPoint x: 134, startPoint y: 706, endPoint x: 1262, endPoint y: 747, distance: 1128.7
click at [1262, 707] on input "range" at bounding box center [770, 700] width 1281 height 16
click at [26, 706] on span at bounding box center [29, 695] width 32 height 21
type input "**********"
click at [29, 706] on span at bounding box center [29, 695] width 32 height 21
